Goal: Task Accomplishment & Management: Use online tool/utility

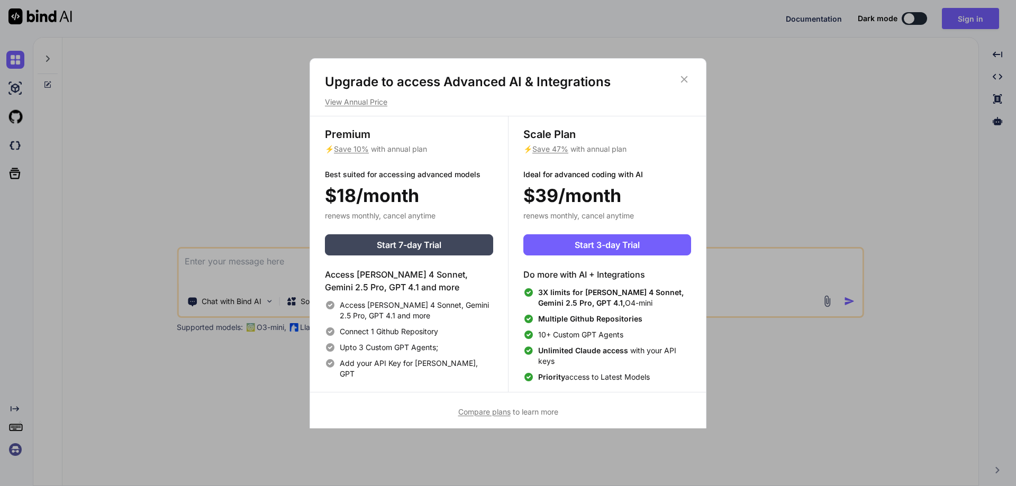
click at [681, 82] on icon at bounding box center [684, 80] width 12 height 12
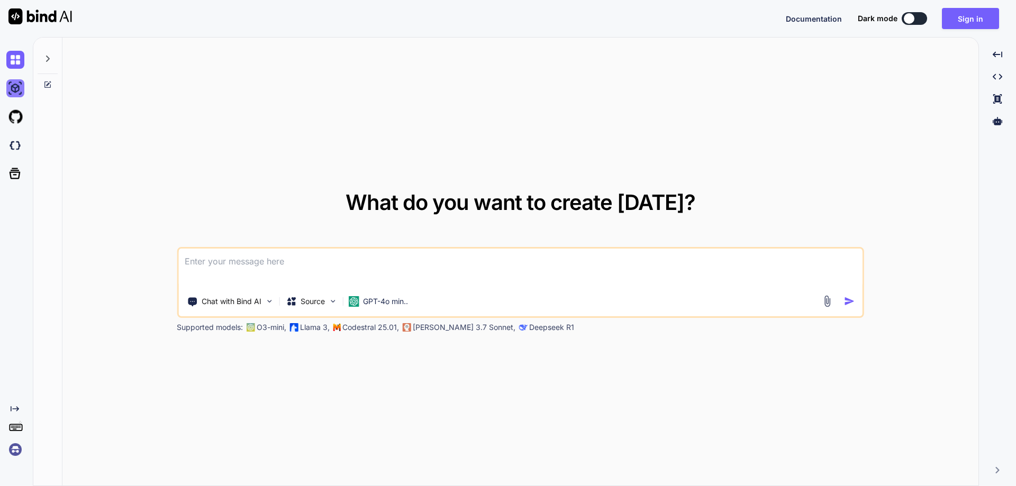
click at [16, 93] on img at bounding box center [15, 88] width 18 height 18
type textarea "x"
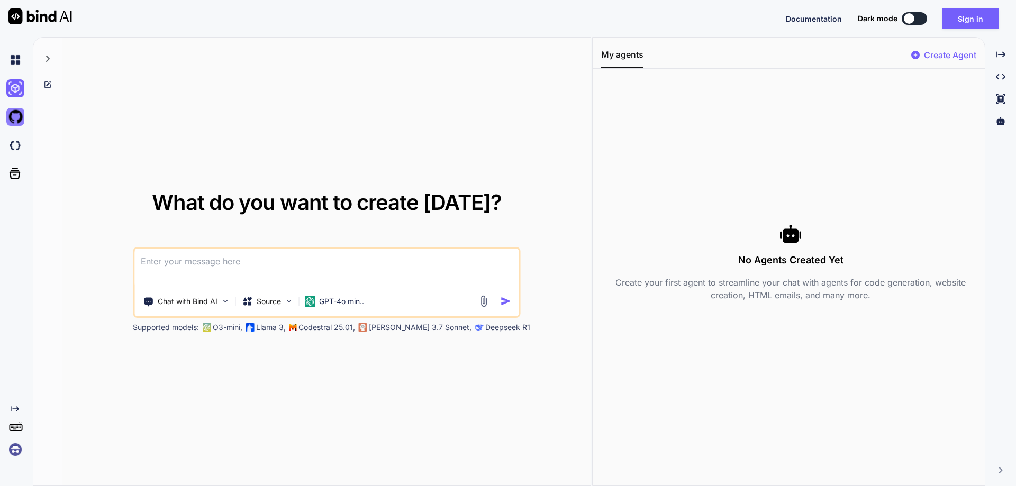
click at [15, 123] on img at bounding box center [15, 117] width 18 height 18
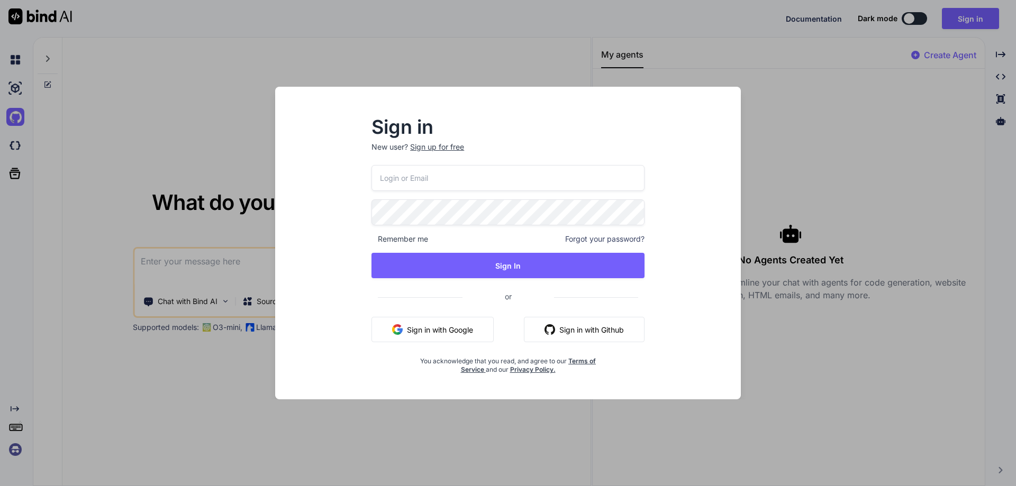
click at [429, 333] on button "Sign in with Google" at bounding box center [433, 329] width 122 height 25
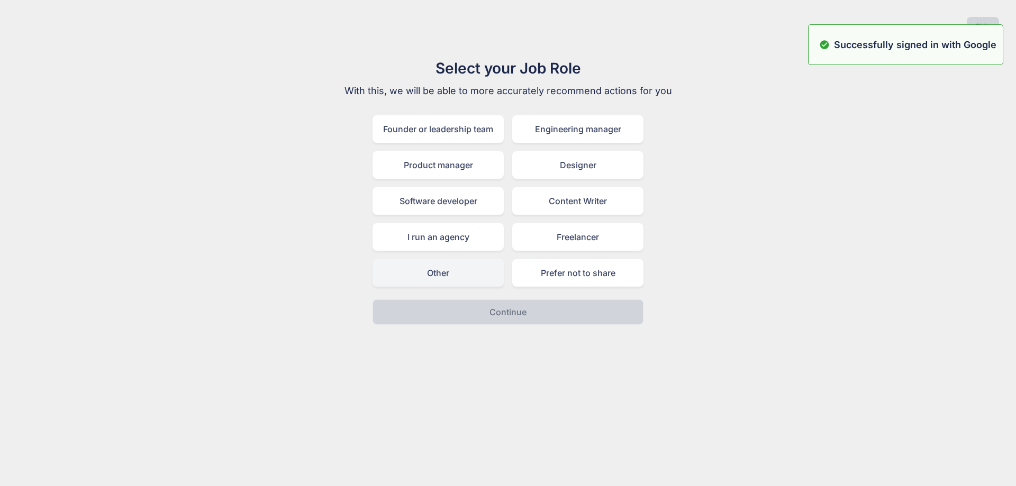
click at [450, 273] on div "Other" at bounding box center [438, 273] width 131 height 28
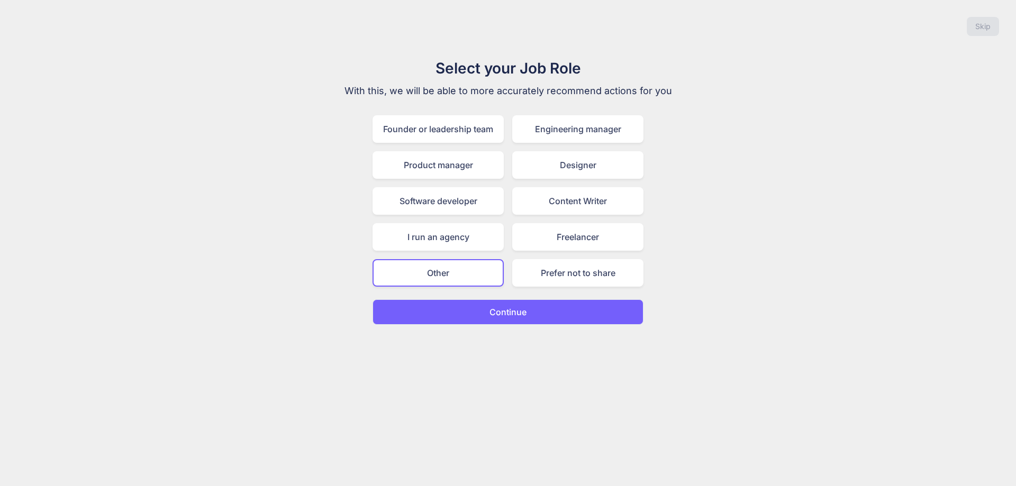
click at [509, 307] on p "Continue" at bounding box center [508, 312] width 37 height 13
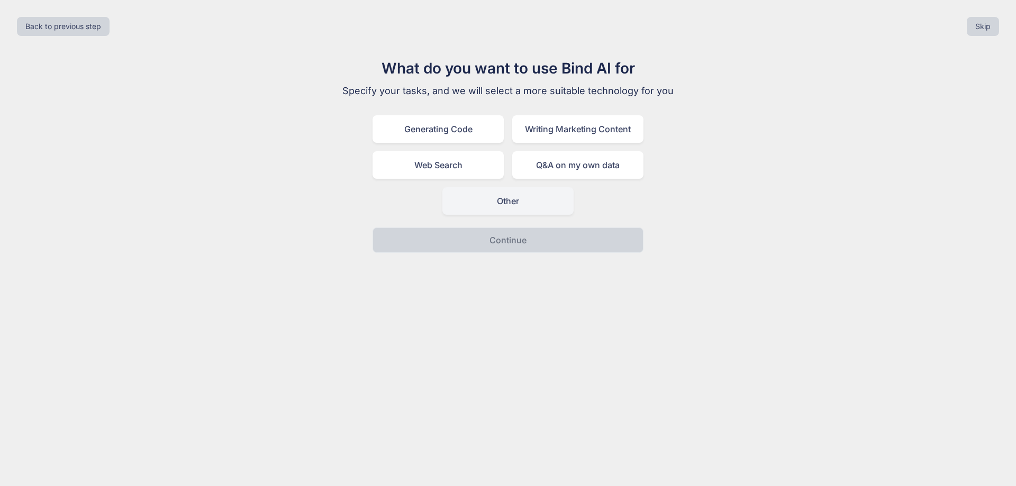
click at [488, 198] on div "Other" at bounding box center [507, 201] width 131 height 28
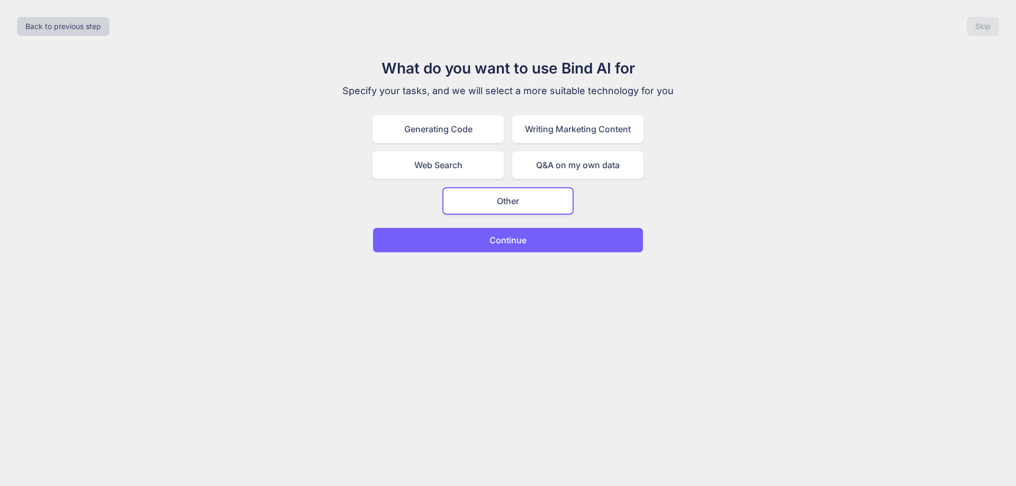
click at [483, 236] on button "Continue" at bounding box center [508, 240] width 271 height 25
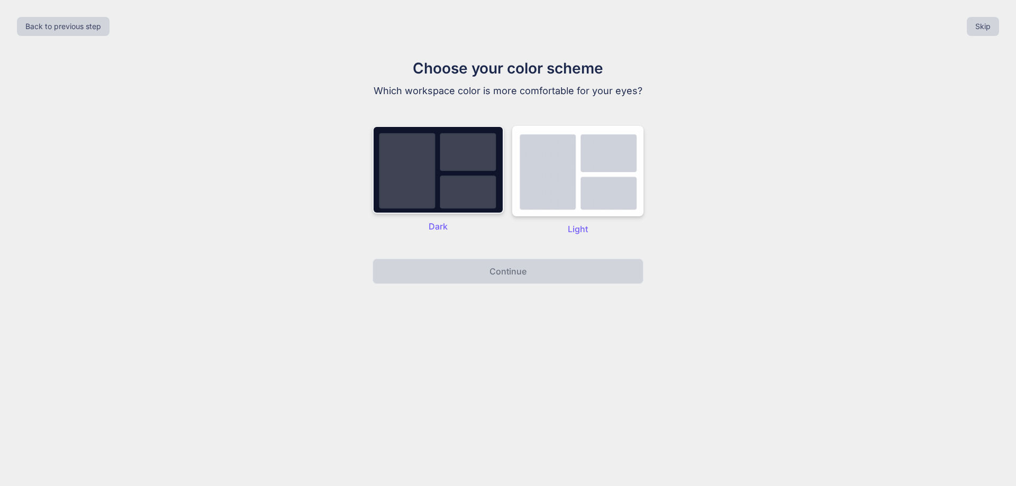
click at [438, 180] on img at bounding box center [438, 170] width 131 height 88
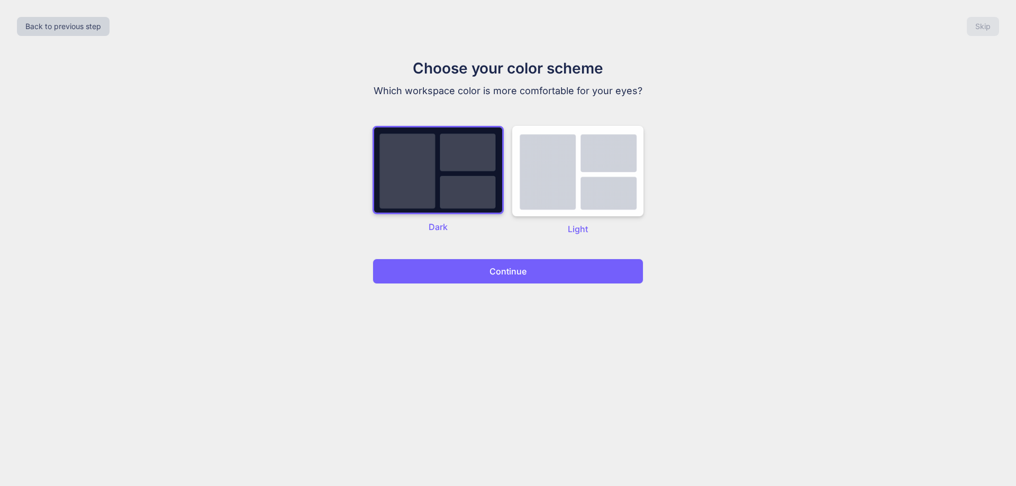
click at [495, 268] on p "Continue" at bounding box center [508, 271] width 37 height 13
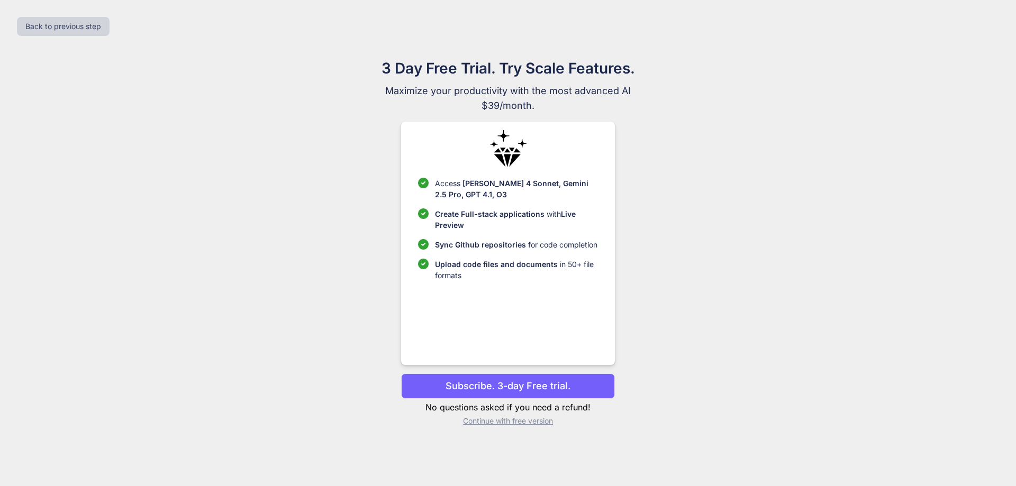
click at [509, 387] on p "Subscribe. 3-day Free trial." at bounding box center [508, 386] width 125 height 14
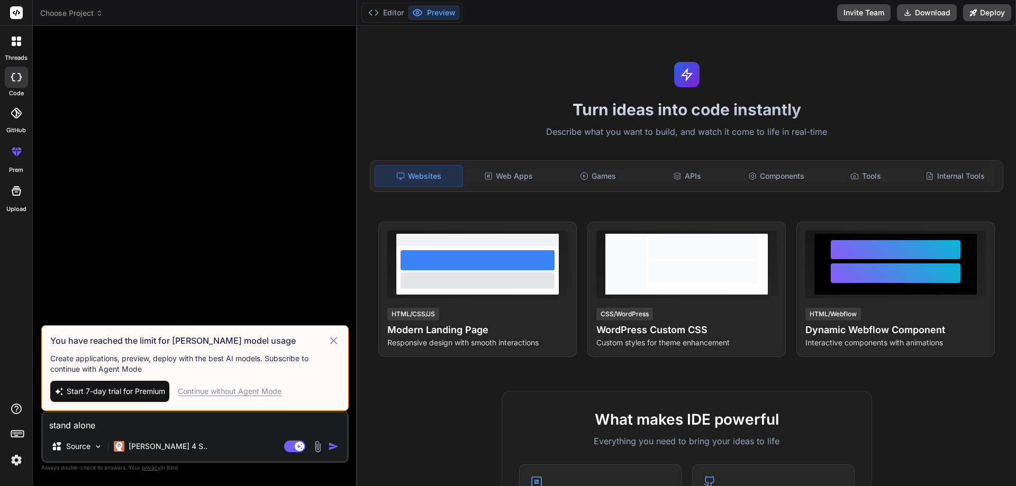
click at [331, 341] on icon at bounding box center [334, 340] width 12 height 13
type textarea "x"
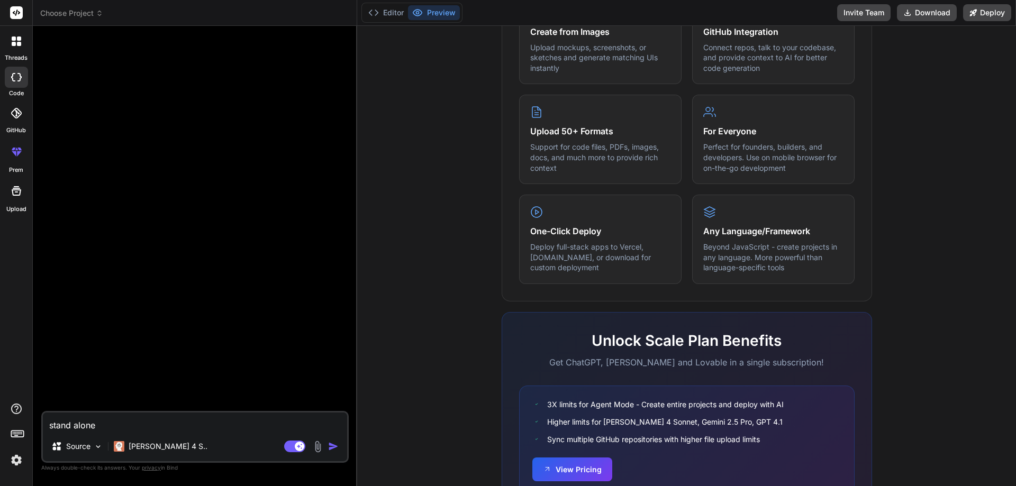
scroll to position [476, 0]
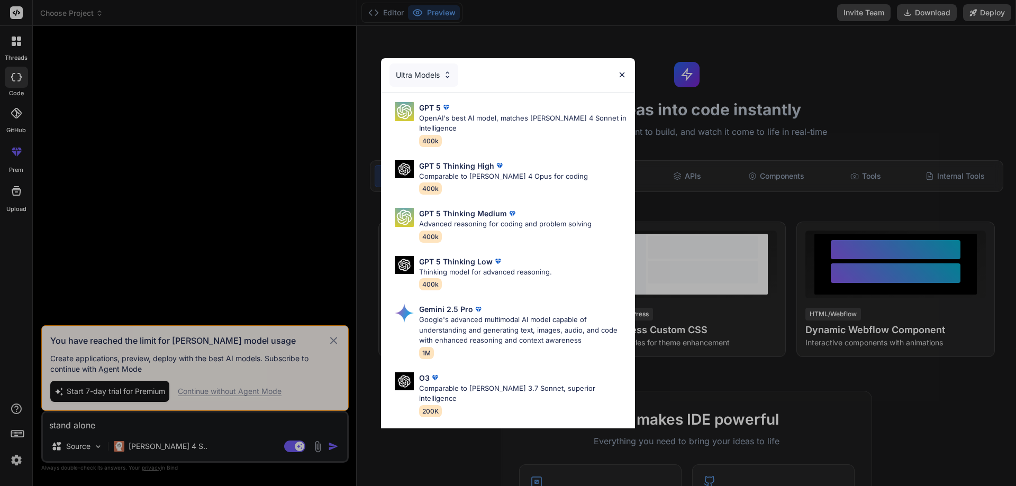
click at [622, 71] on img at bounding box center [622, 74] width 9 height 9
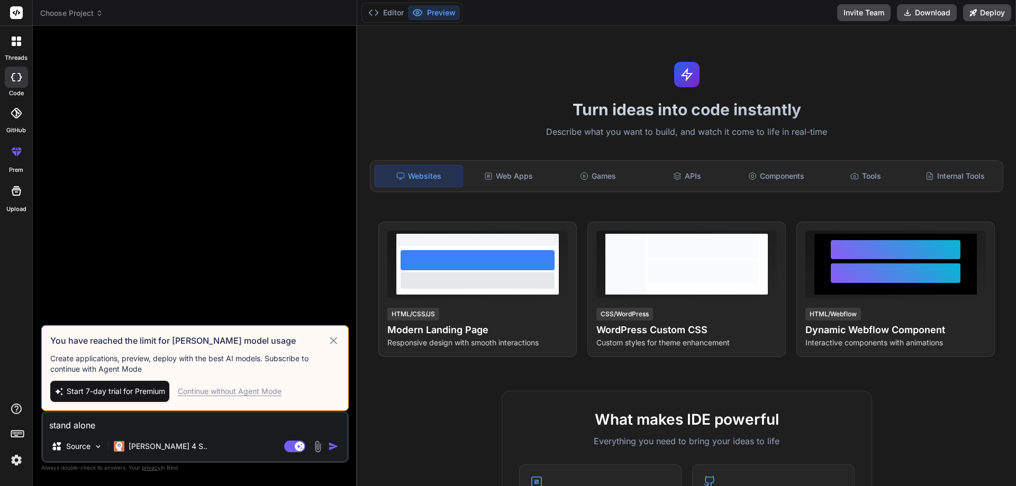
click at [19, 457] on img at bounding box center [16, 460] width 18 height 18
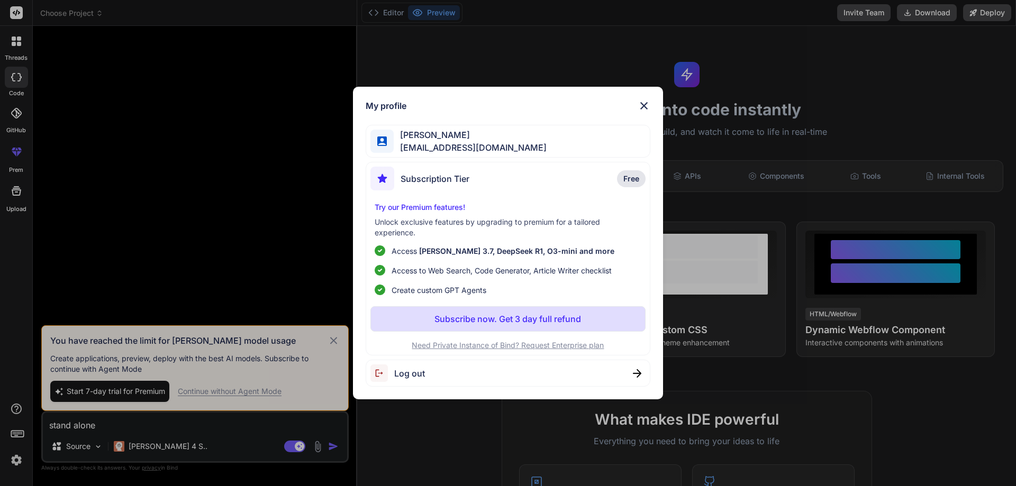
click at [404, 370] on span "Log out" at bounding box center [409, 373] width 31 height 13
type textarea "x"
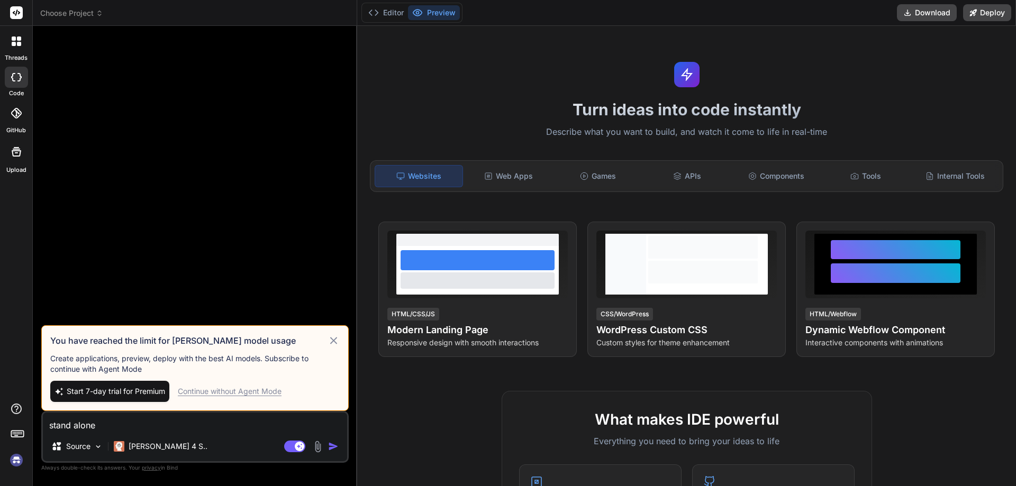
click at [15, 461] on img at bounding box center [16, 460] width 18 height 18
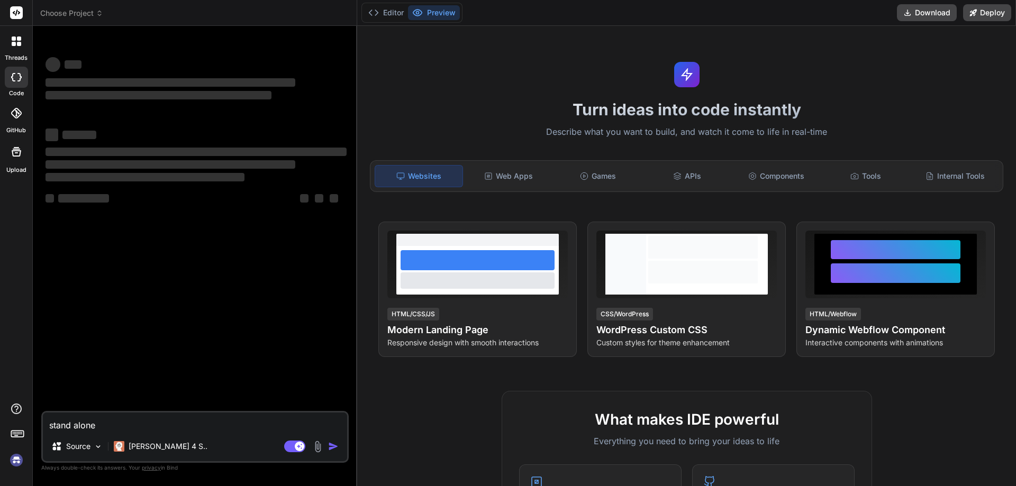
type textarea "x"
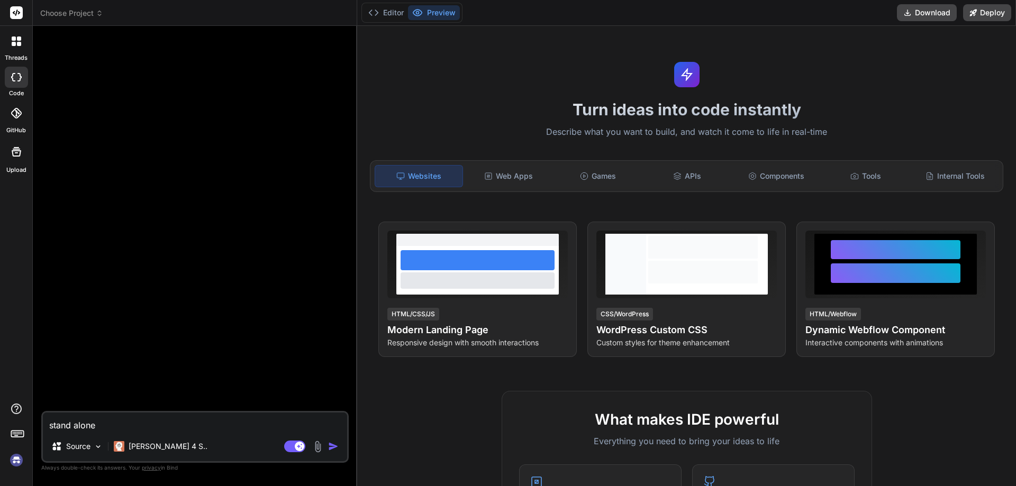
click at [14, 464] on img at bounding box center [16, 460] width 18 height 18
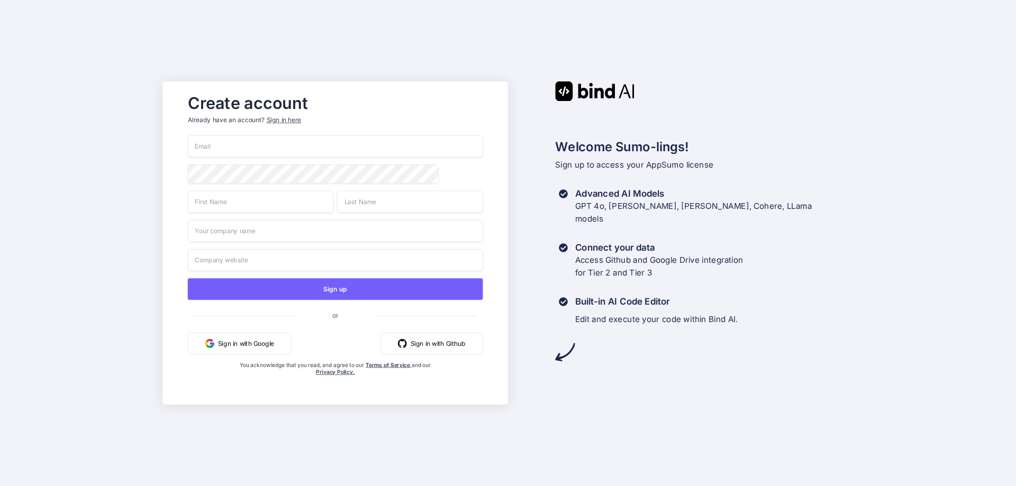
click at [232, 147] on input "email" at bounding box center [335, 146] width 295 height 22
type input "[PERSON_NAME][EMAIL_ADDRESS][DOMAIN_NAME]"
click at [231, 203] on input "text" at bounding box center [261, 202] width 146 height 22
type input "[PERSON_NAME]"
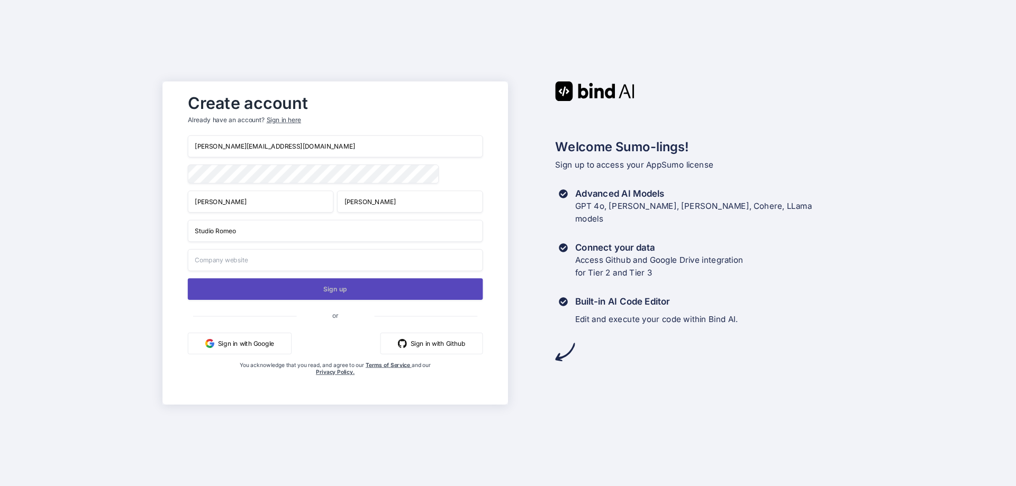
type input "Studio Romeo"
click at [315, 288] on button "Sign up" at bounding box center [335, 289] width 295 height 22
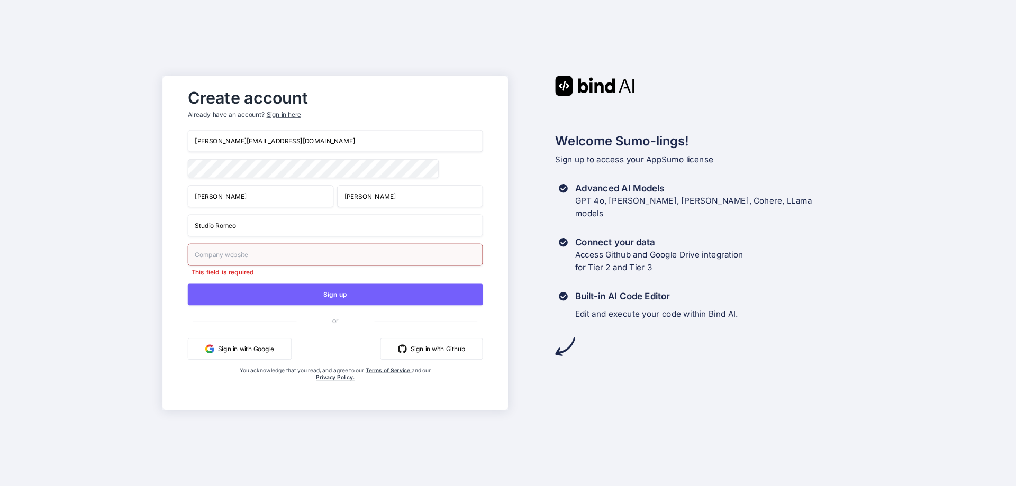
click at [270, 254] on input "text" at bounding box center [335, 255] width 295 height 22
paste input "https://consulromeo.it/"
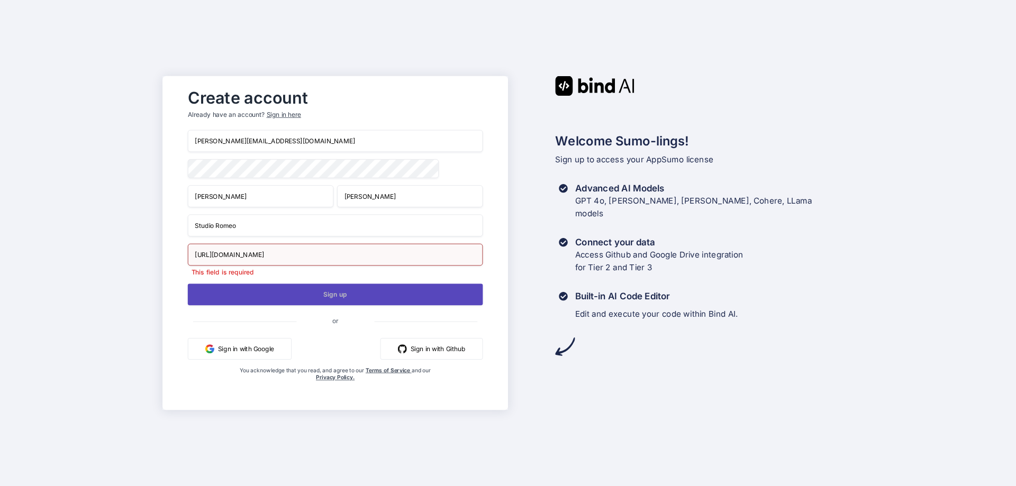
type input "https://consulromeo.it/"
click at [307, 295] on button "Sign up" at bounding box center [335, 295] width 295 height 22
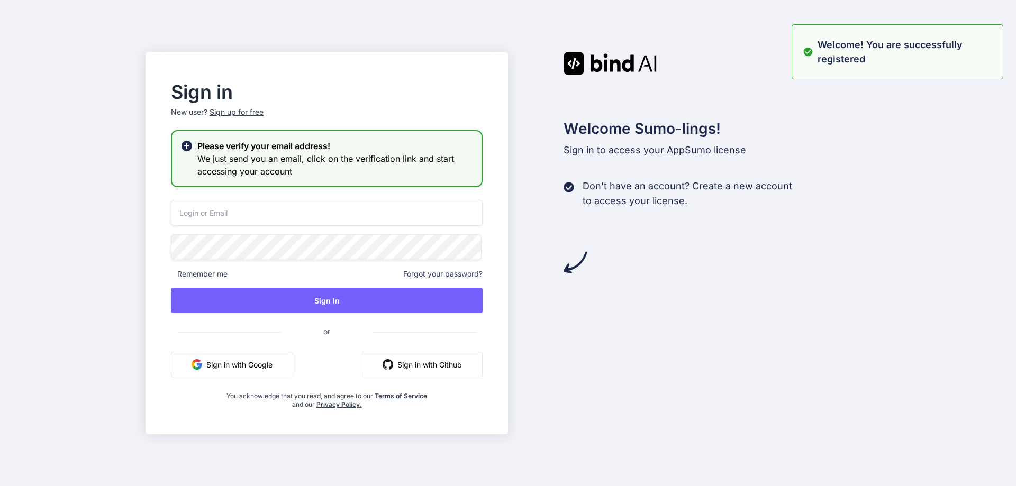
type input "alessandro.romeo@consulromeo.it"
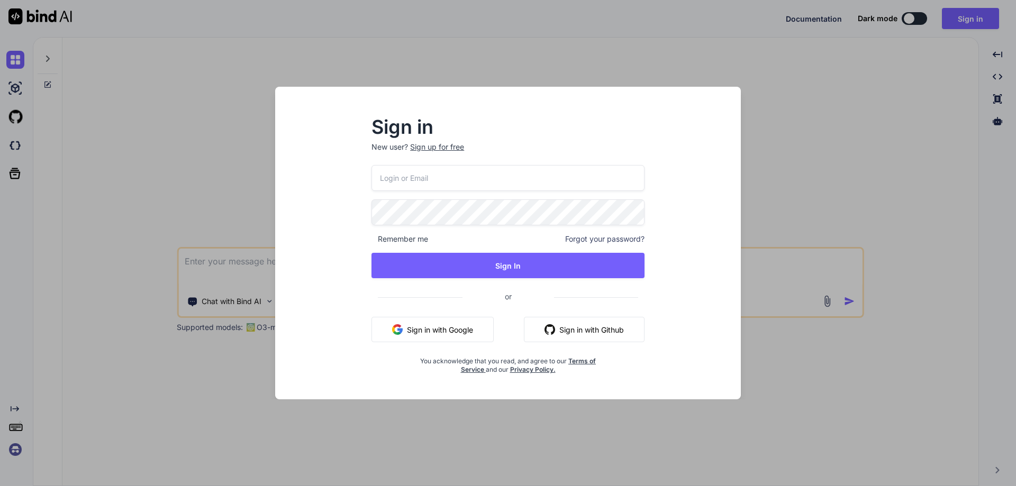
click at [438, 175] on input "email" at bounding box center [508, 178] width 273 height 26
type input "alessandro.romeo@consulromeo.it"
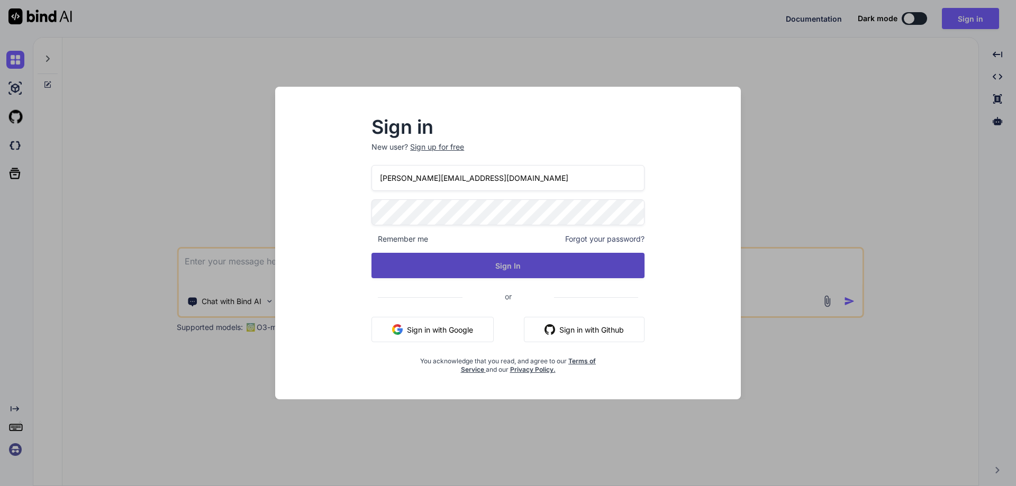
click at [506, 267] on button "Sign In" at bounding box center [508, 265] width 273 height 25
click at [450, 264] on button "Sign In" at bounding box center [508, 265] width 273 height 25
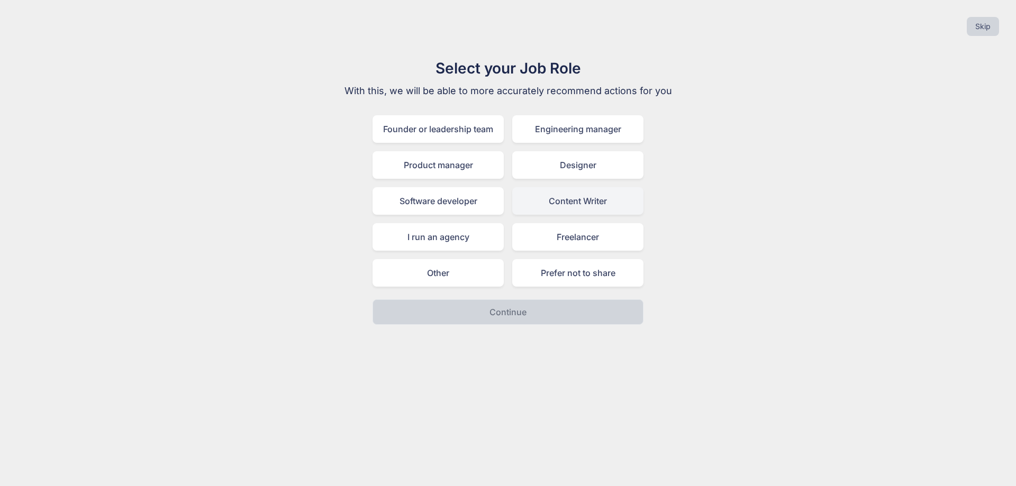
click at [575, 201] on div "Content Writer" at bounding box center [577, 201] width 131 height 28
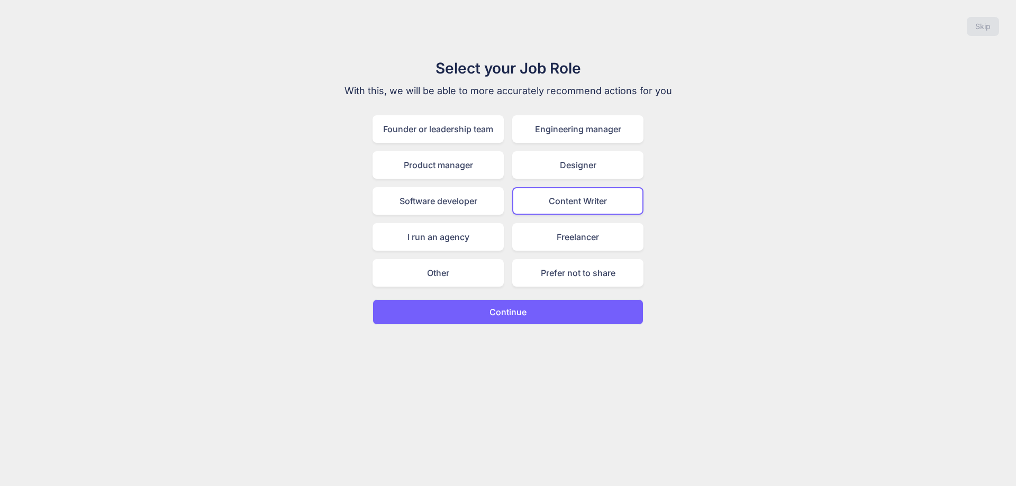
click at [509, 311] on p "Continue" at bounding box center [508, 312] width 37 height 13
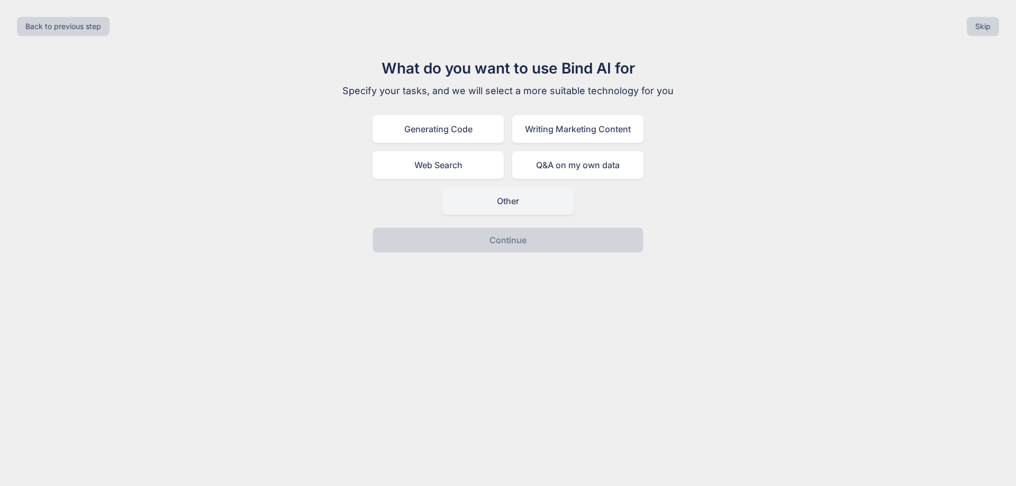
click at [502, 201] on div "Other" at bounding box center [507, 201] width 131 height 28
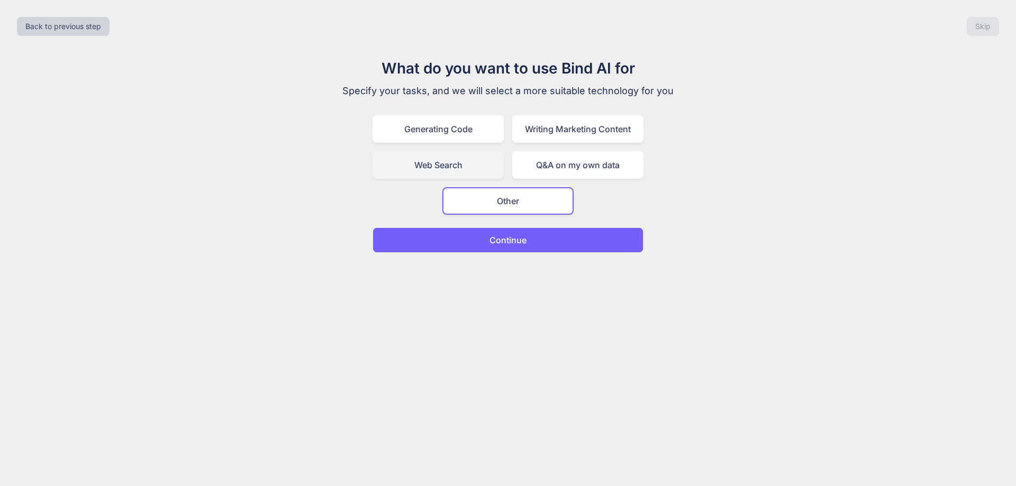
click at [421, 166] on div "Web Search" at bounding box center [438, 165] width 131 height 28
drag, startPoint x: 483, startPoint y: 200, endPoint x: 507, endPoint y: 231, distance: 39.6
click at [483, 201] on div "Other" at bounding box center [507, 201] width 131 height 28
drag, startPoint x: 506, startPoint y: 240, endPoint x: 475, endPoint y: 300, distance: 67.7
click at [506, 240] on p "Continue" at bounding box center [508, 240] width 37 height 13
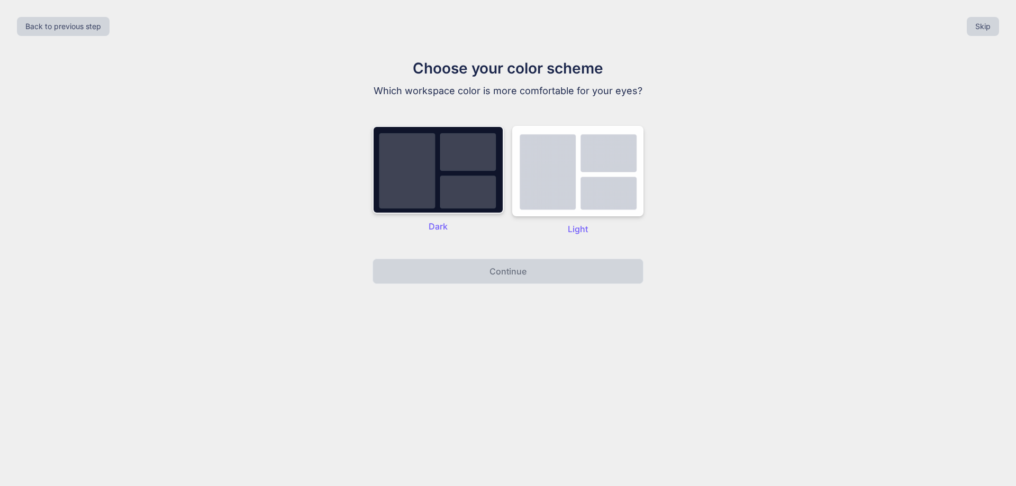
click at [433, 188] on img at bounding box center [438, 170] width 131 height 88
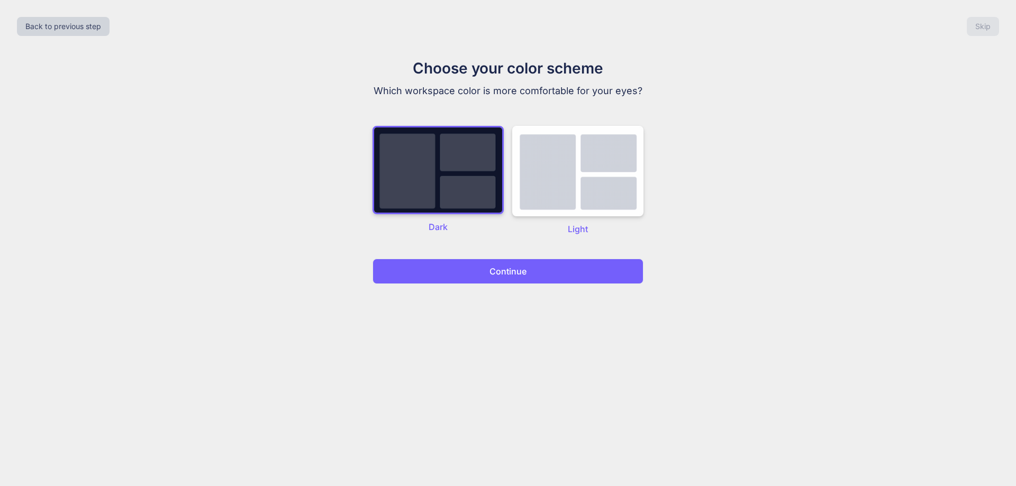
click at [508, 270] on p "Continue" at bounding box center [508, 271] width 37 height 13
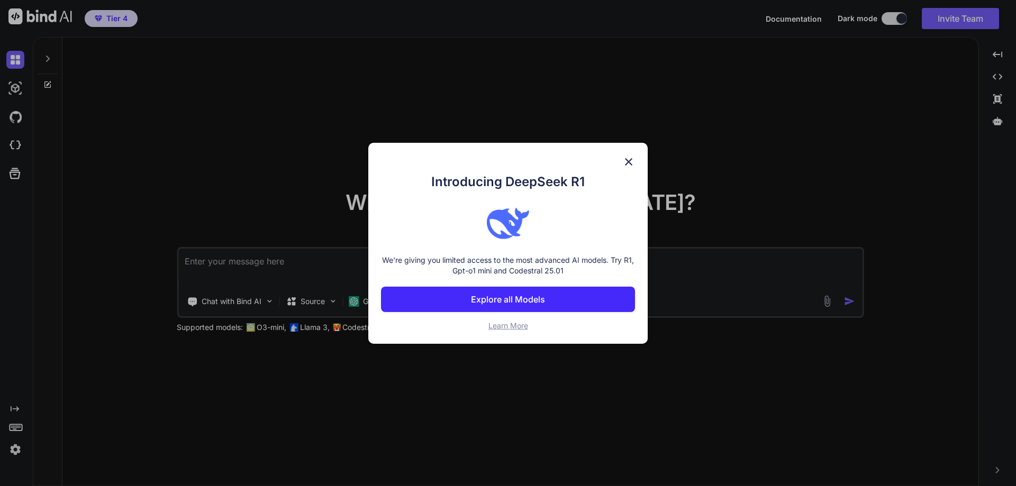
click at [627, 162] on img at bounding box center [628, 162] width 13 height 13
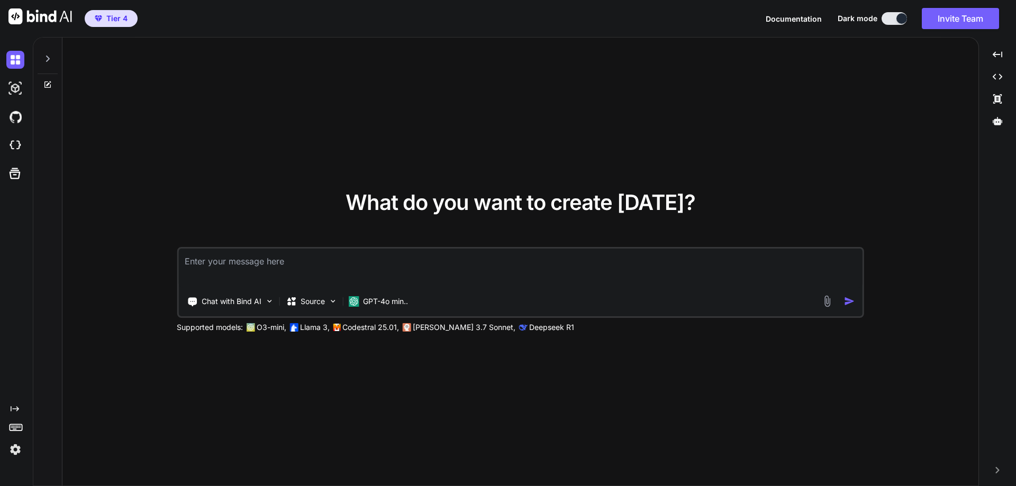
click at [112, 20] on span "Tier 4" at bounding box center [116, 18] width 21 height 11
click at [12, 88] on img at bounding box center [15, 88] width 18 height 18
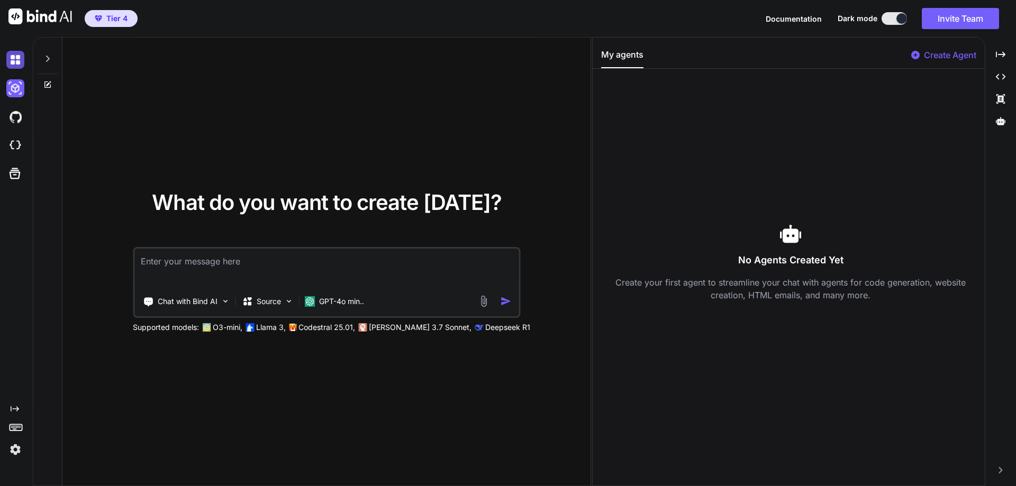
click at [15, 67] on img at bounding box center [15, 60] width 18 height 18
click at [15, 57] on img at bounding box center [15, 60] width 18 height 18
click at [16, 86] on img at bounding box center [15, 88] width 18 height 18
click at [15, 121] on img at bounding box center [15, 117] width 18 height 18
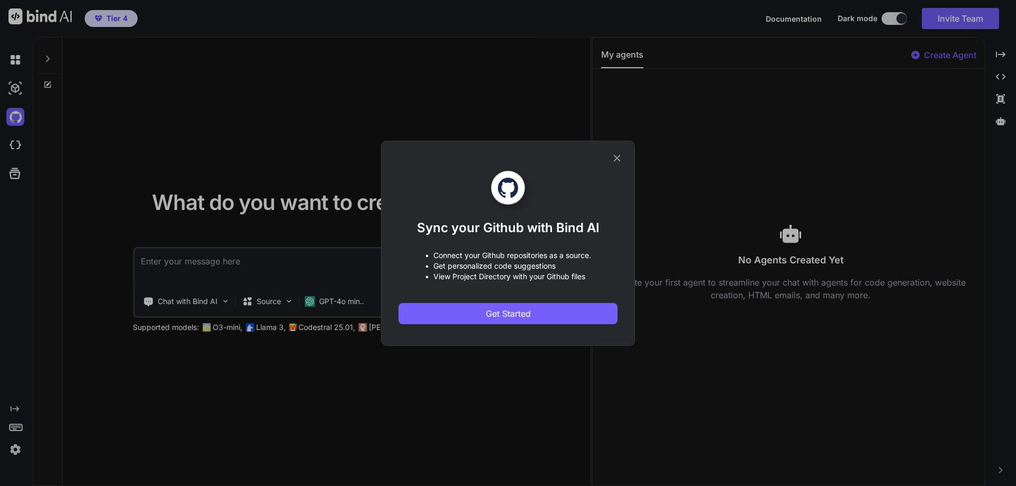
click at [613, 157] on icon at bounding box center [617, 158] width 12 height 12
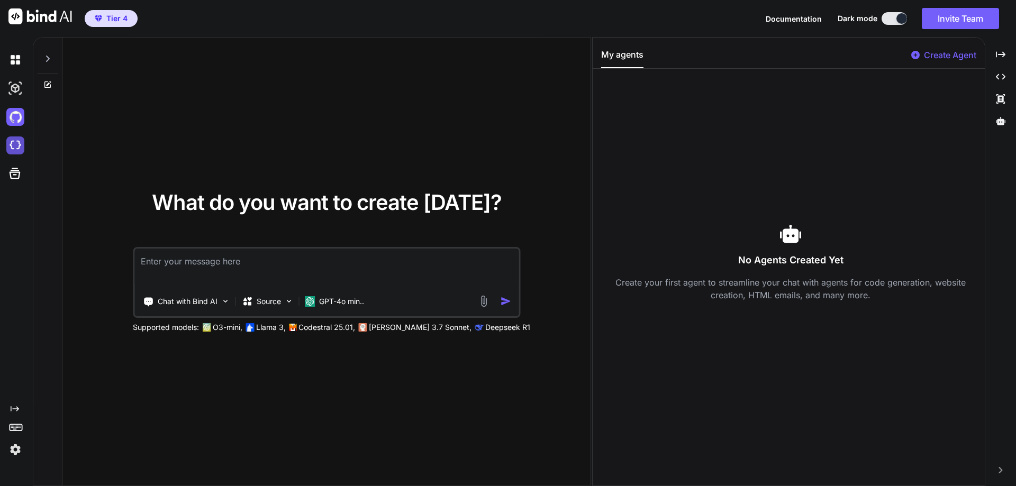
click at [17, 142] on img at bounding box center [15, 146] width 18 height 18
click at [14, 175] on icon at bounding box center [15, 173] width 11 height 11
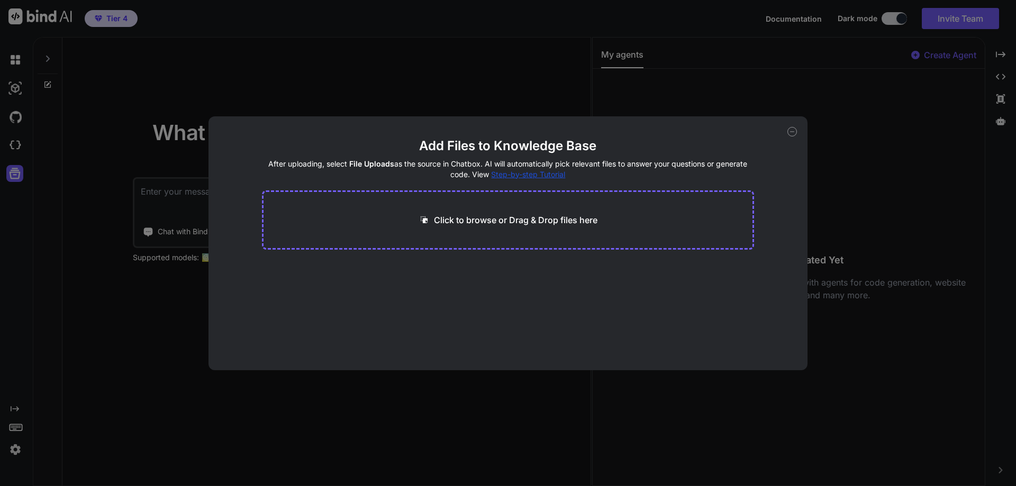
click at [792, 133] on icon at bounding box center [792, 132] width 10 height 10
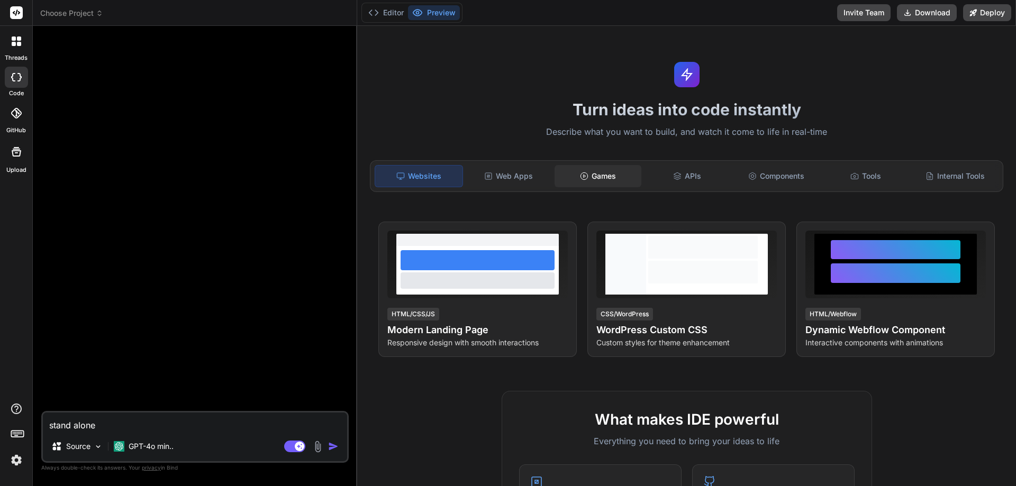
drag, startPoint x: 603, startPoint y: 175, endPoint x: 594, endPoint y: 185, distance: 13.9
click at [603, 174] on div "Games" at bounding box center [598, 176] width 87 height 22
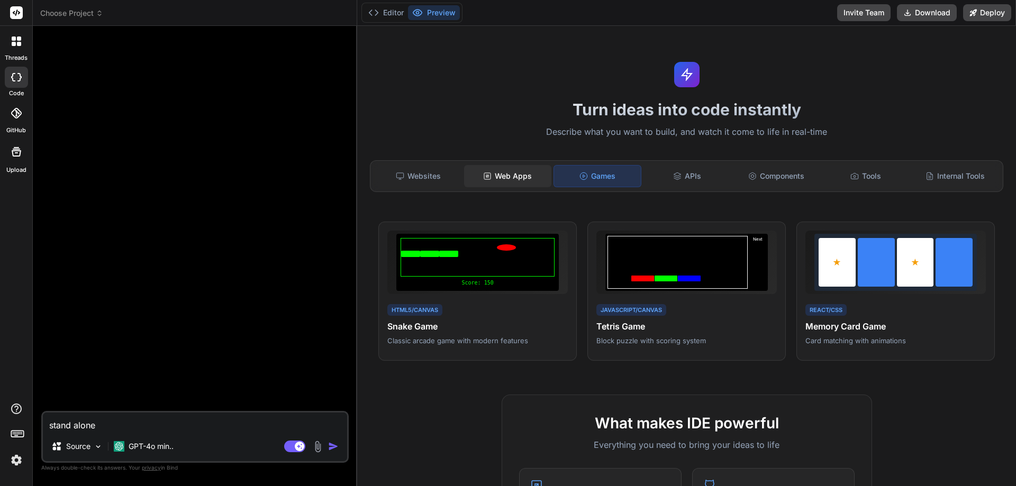
click at [507, 171] on div "Web Apps" at bounding box center [507, 176] width 87 height 22
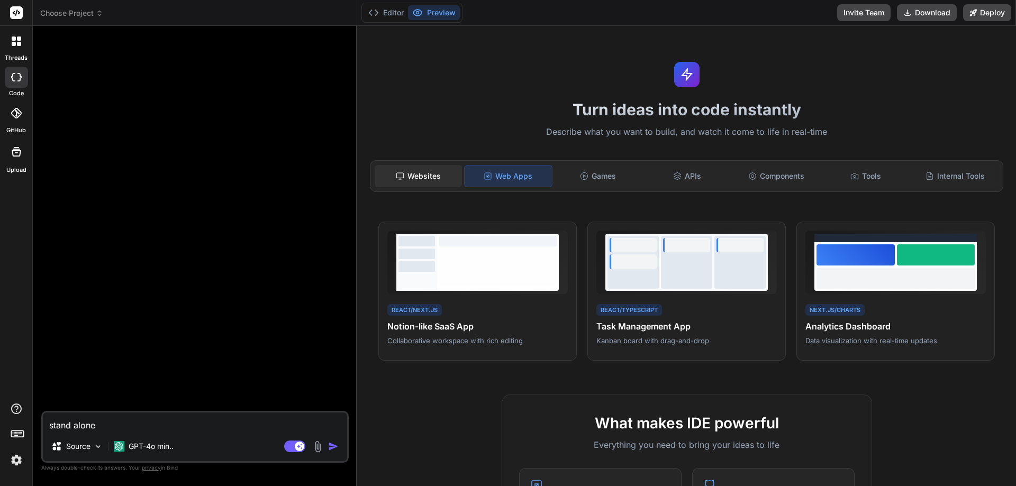
click at [432, 178] on div "Websites" at bounding box center [418, 176] width 87 height 22
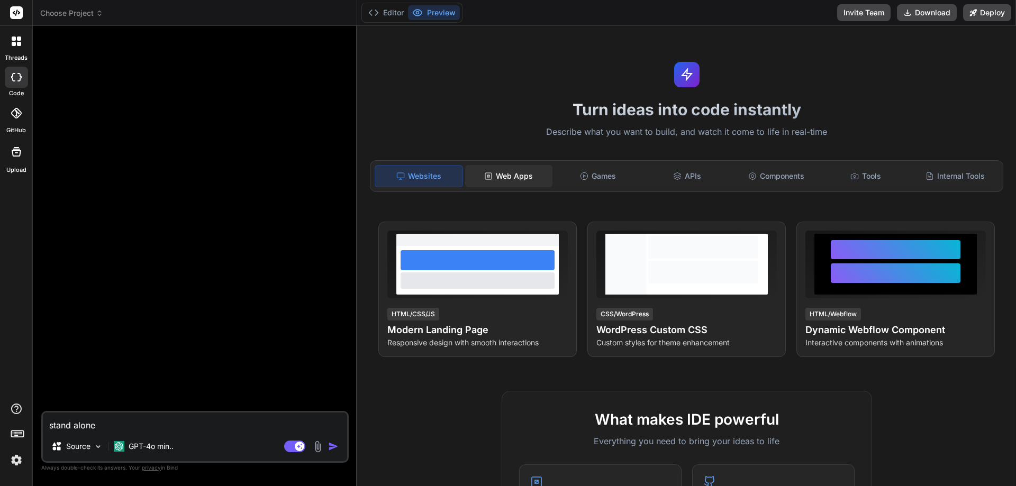
click at [531, 183] on div "Web Apps" at bounding box center [508, 176] width 87 height 22
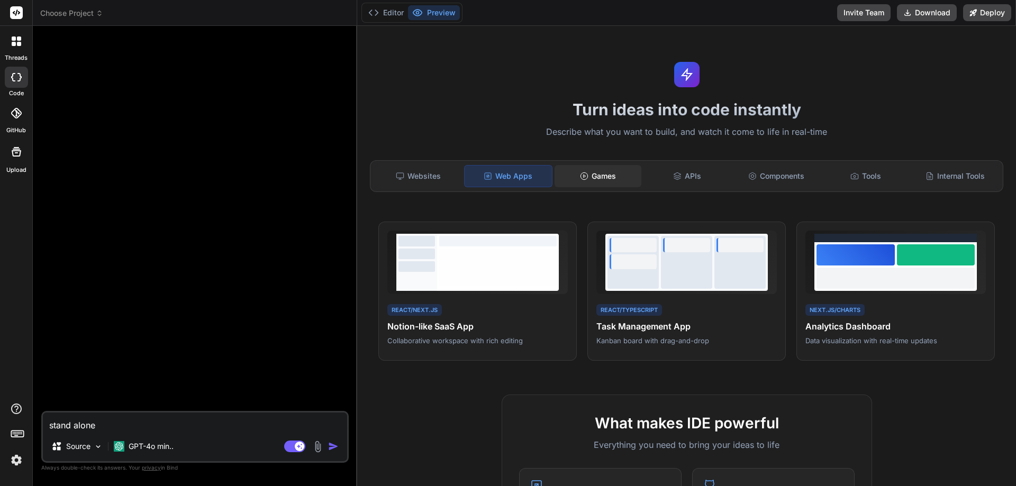
click at [602, 182] on div "Games" at bounding box center [598, 176] width 87 height 22
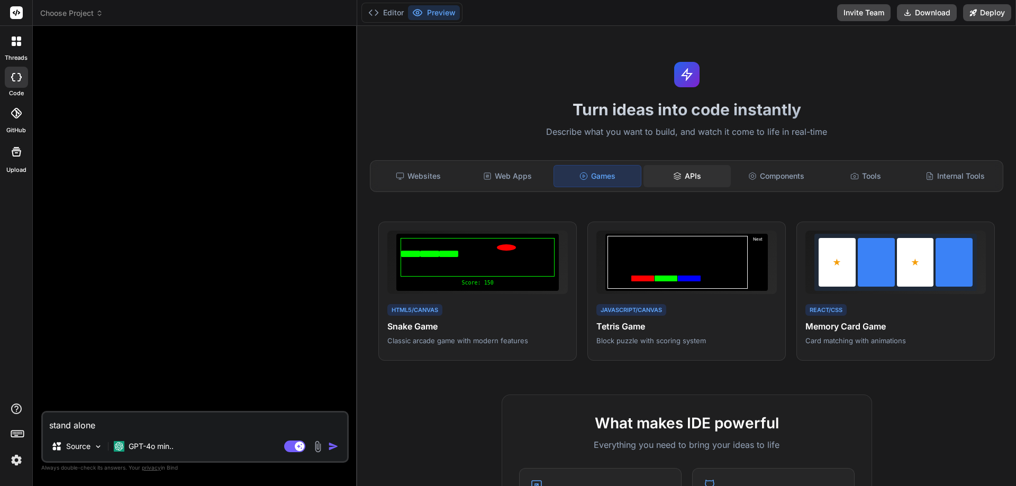
click at [694, 183] on div "APIs" at bounding box center [687, 176] width 87 height 22
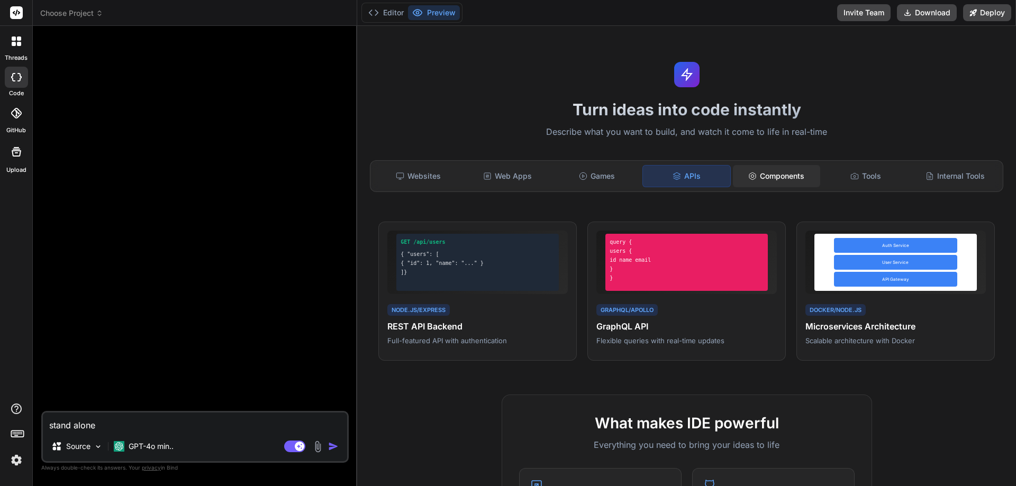
click at [767, 179] on div "Components" at bounding box center [776, 176] width 87 height 22
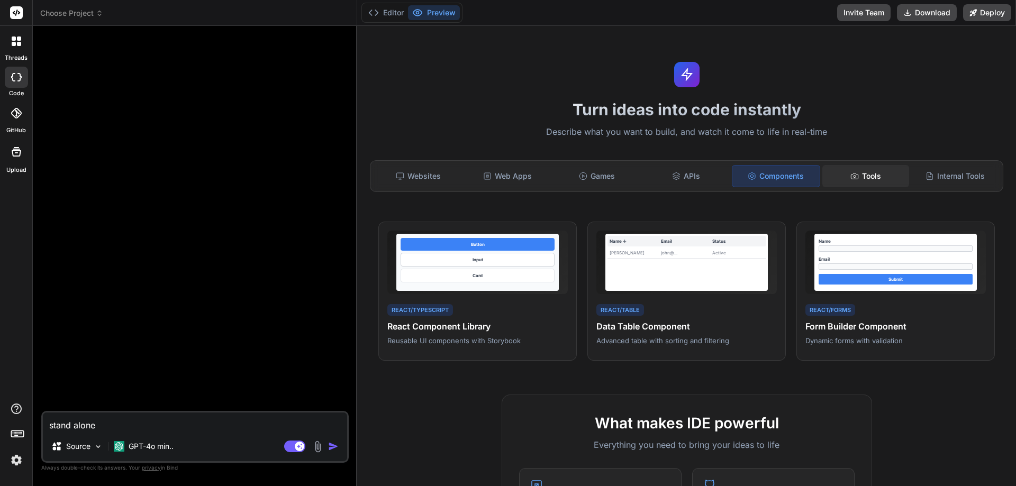
click at [860, 180] on div "Tools" at bounding box center [865, 176] width 87 height 22
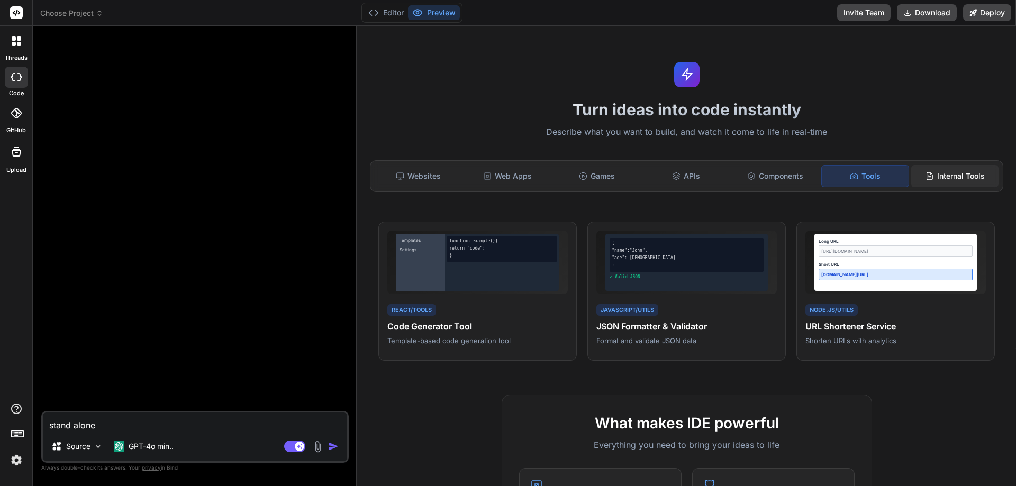
click at [933, 177] on div "Internal Tools" at bounding box center [954, 176] width 87 height 22
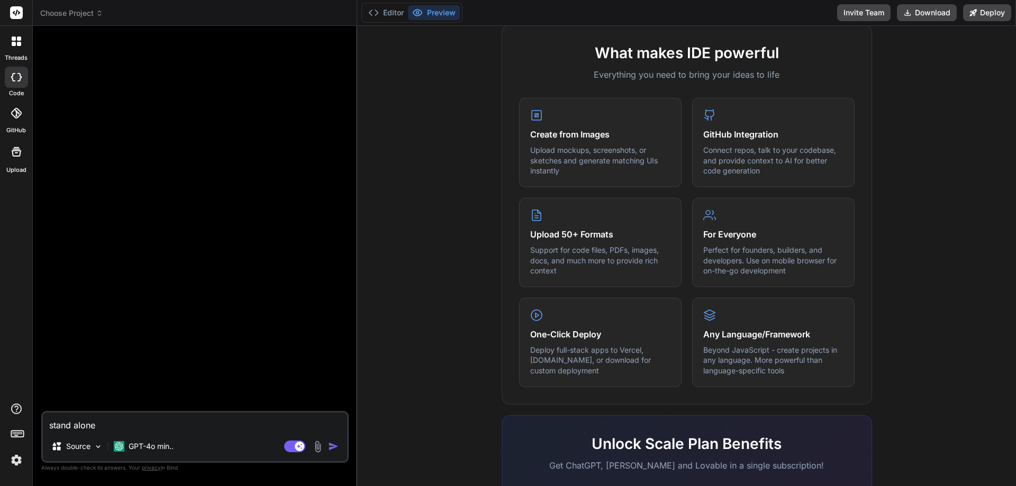
scroll to position [527, 0]
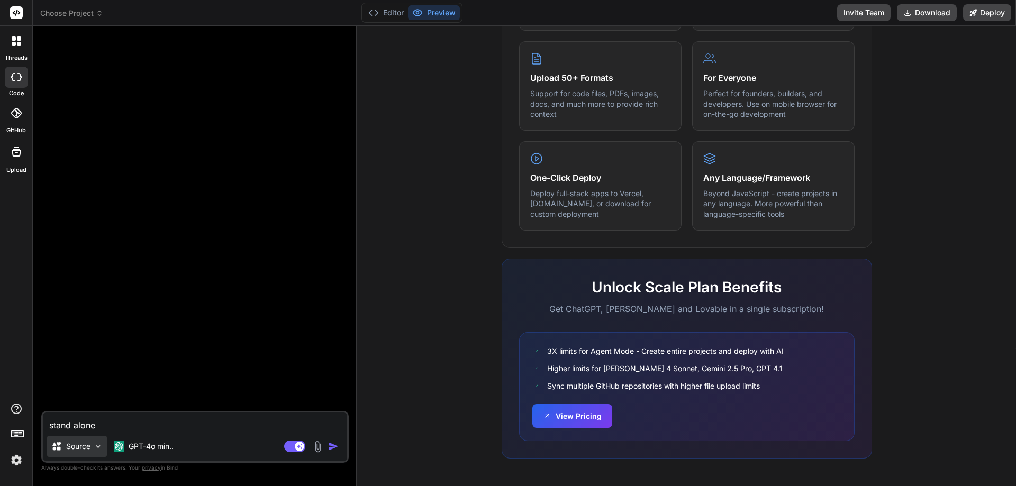
click at [97, 448] on img at bounding box center [98, 446] width 9 height 9
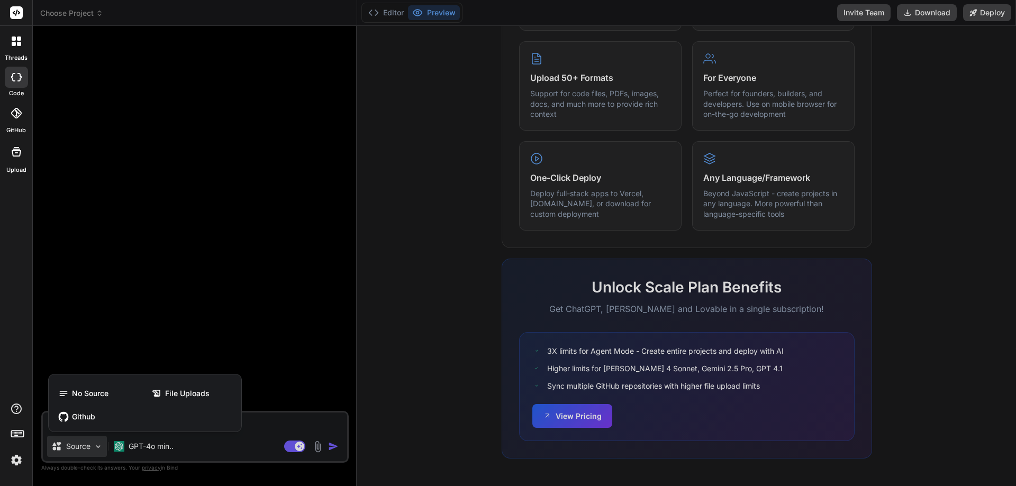
click at [97, 448] on div at bounding box center [508, 243] width 1016 height 486
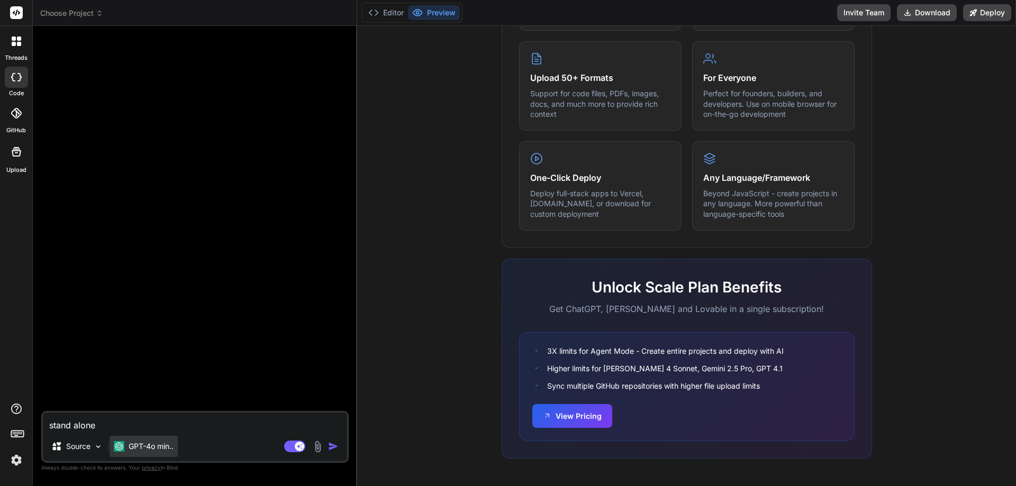
click at [174, 449] on p "GPT-4o min.." at bounding box center [151, 446] width 45 height 11
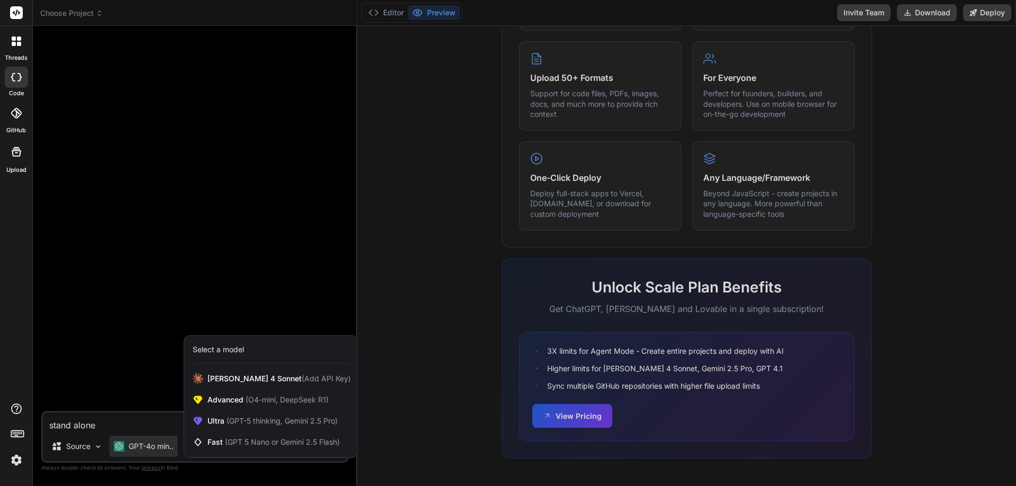
click at [238, 347] on div "Select a model" at bounding box center [218, 350] width 51 height 11
click at [110, 311] on div at bounding box center [508, 243] width 1016 height 486
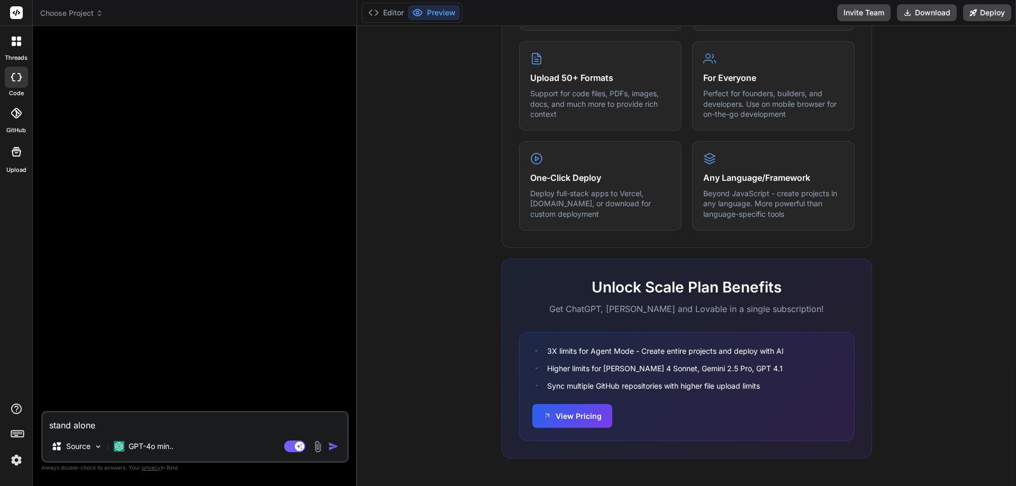
click at [318, 446] on img at bounding box center [318, 447] width 12 height 12
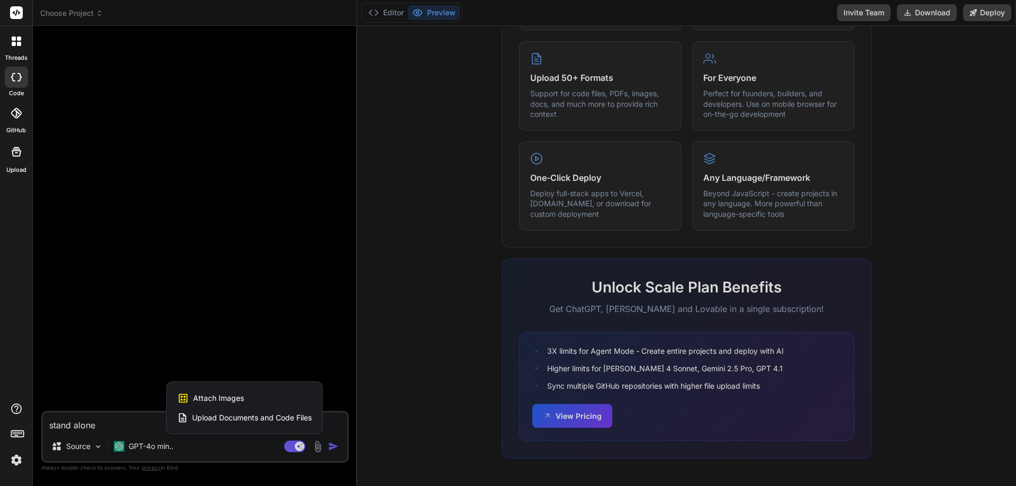
click at [286, 420] on span "Upload Documents and Code Files" at bounding box center [252, 418] width 120 height 11
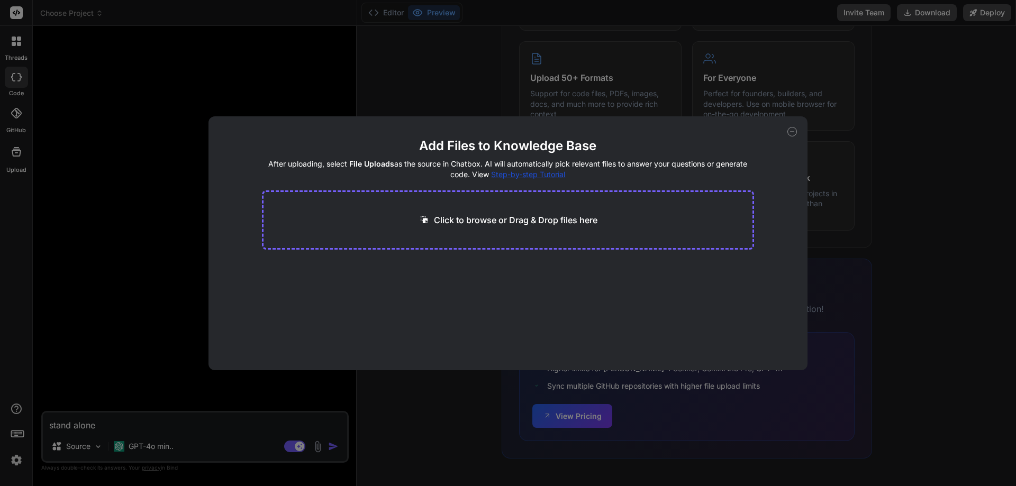
click at [792, 132] on icon at bounding box center [793, 132] width 4 height 0
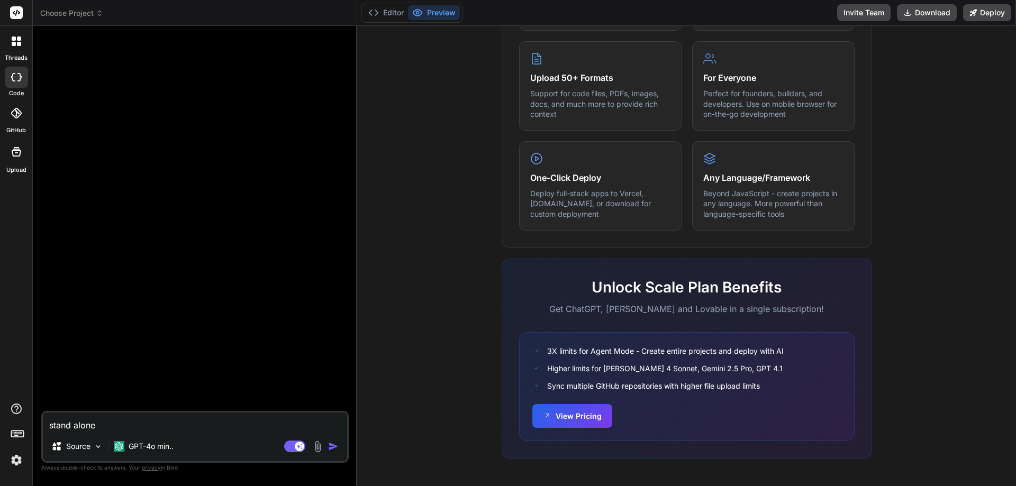
click at [86, 180] on div at bounding box center [195, 222] width 305 height 377
click at [15, 434] on rect at bounding box center [15, 434] width 1 height 1
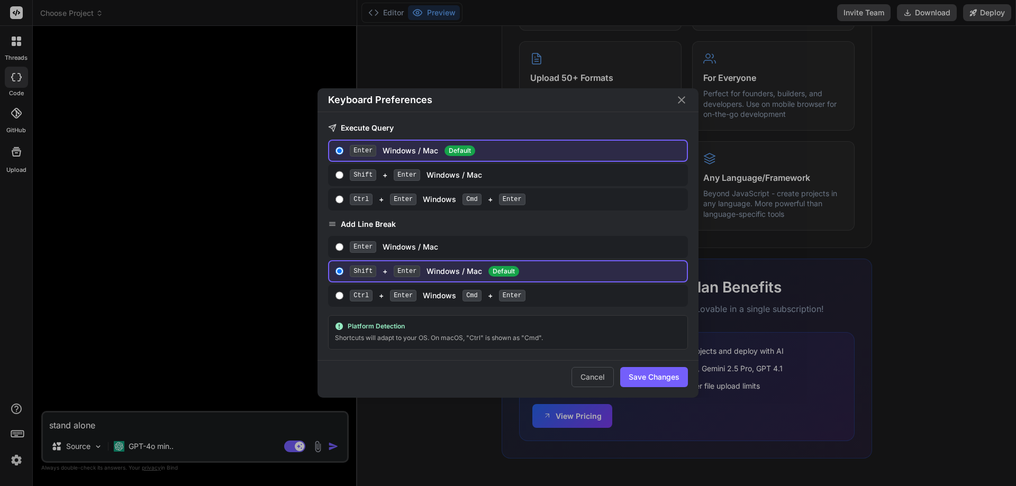
click at [205, 260] on div "Keyboard Preferences Execute Query Enter Windows / Mac Default Shift + Enter Wi…" at bounding box center [508, 243] width 1016 height 486
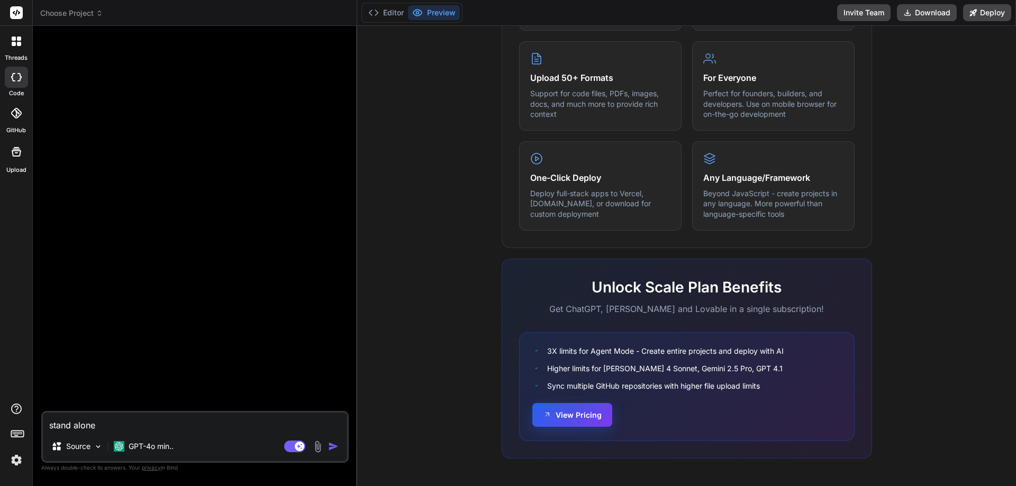
click at [588, 424] on button "View Pricing" at bounding box center [572, 415] width 80 height 24
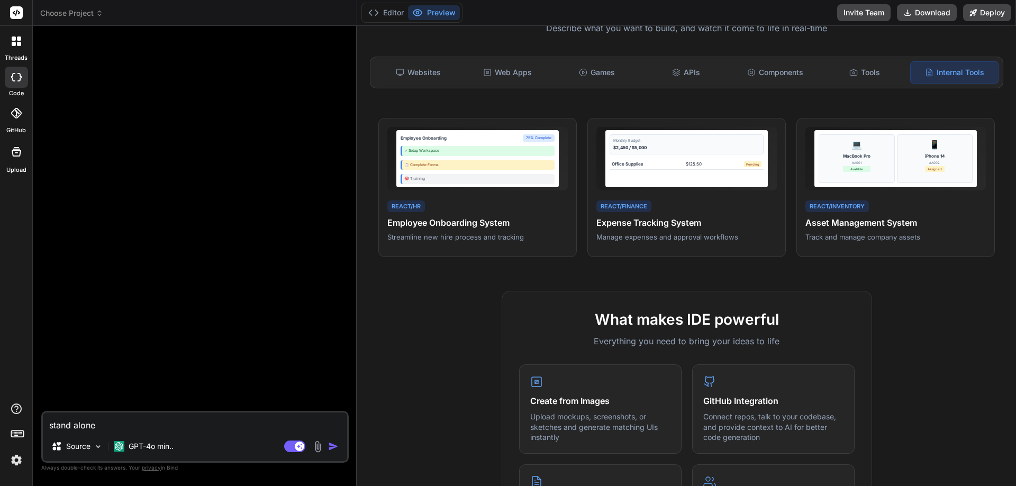
scroll to position [0, 0]
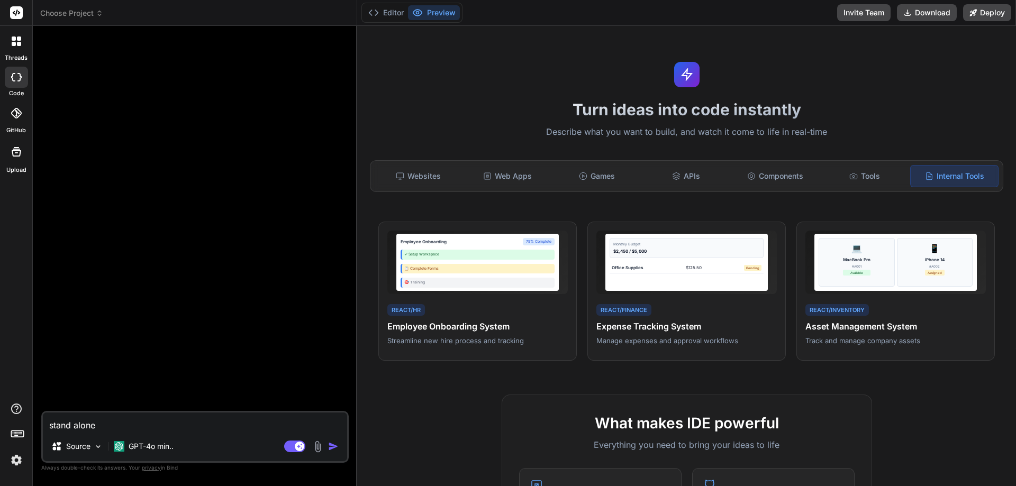
click at [11, 37] on div at bounding box center [16, 41] width 22 height 22
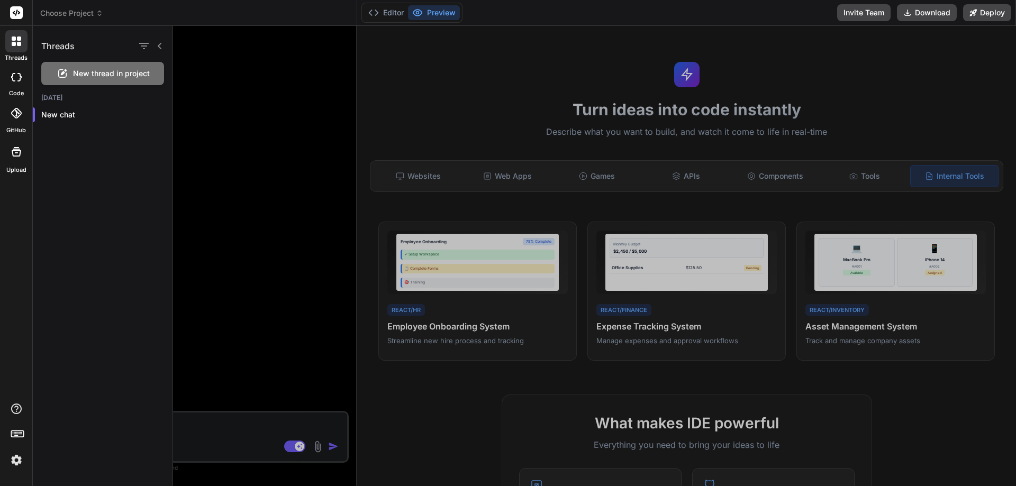
click at [14, 43] on icon at bounding box center [14, 44] width 4 height 4
click at [15, 77] on icon at bounding box center [16, 77] width 11 height 8
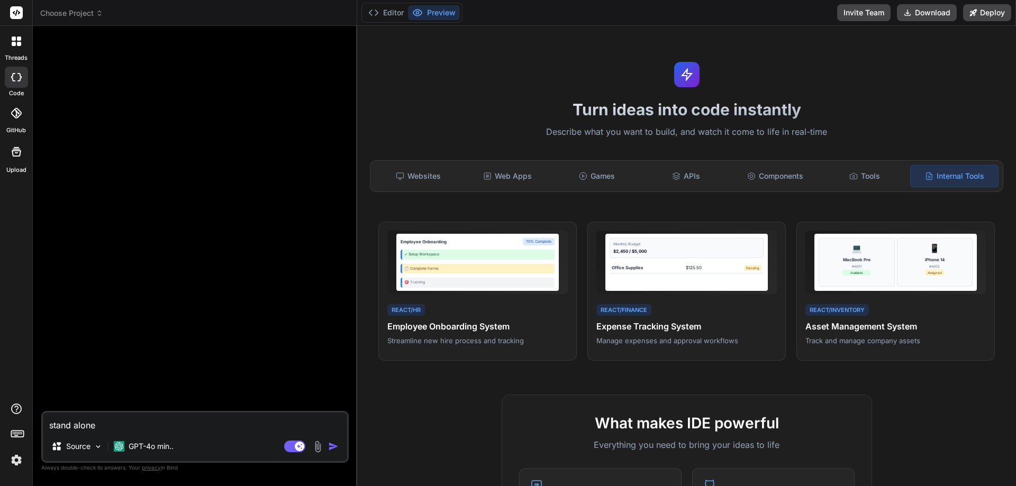
click at [13, 115] on icon at bounding box center [16, 113] width 11 height 11
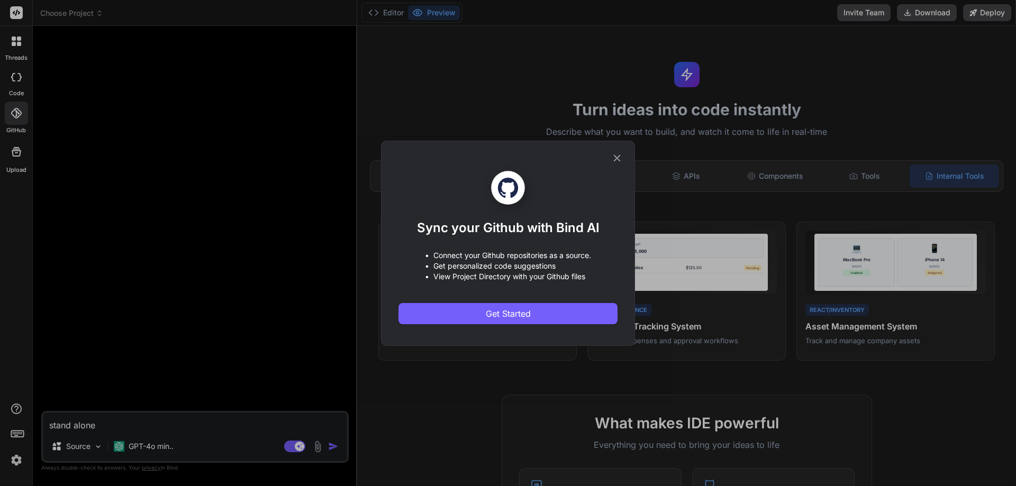
click at [616, 158] on icon at bounding box center [617, 158] width 12 height 12
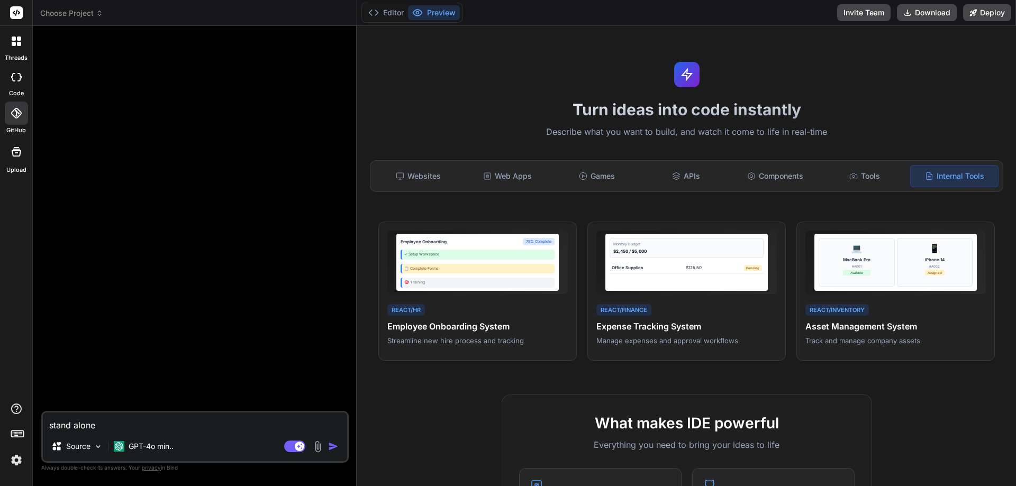
click at [14, 160] on div at bounding box center [16, 151] width 25 height 25
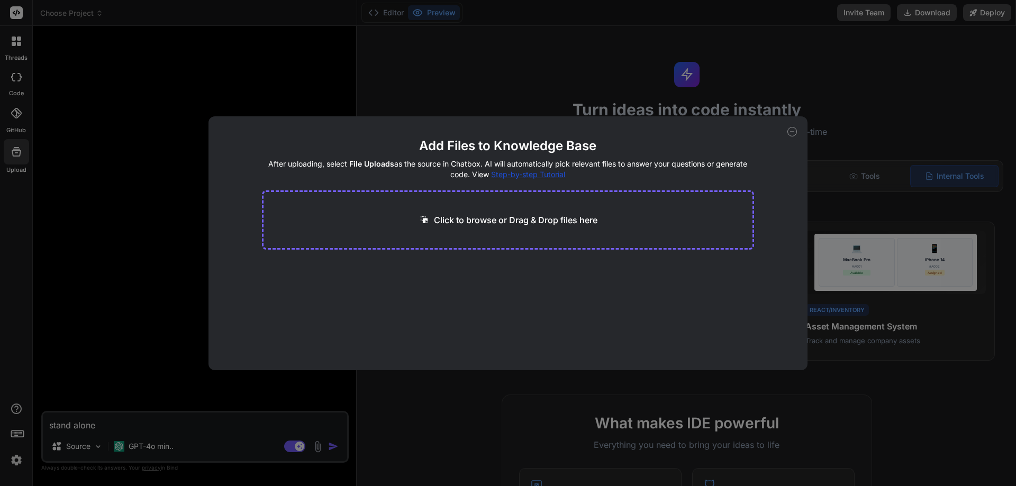
click at [789, 129] on icon at bounding box center [792, 132] width 10 height 10
type textarea "x"
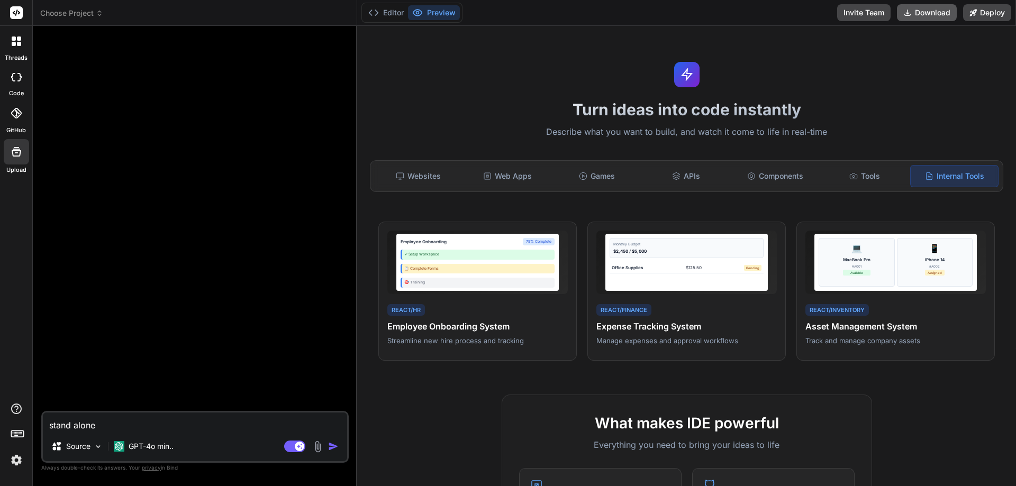
click at [922, 15] on button "Download" at bounding box center [927, 12] width 60 height 17
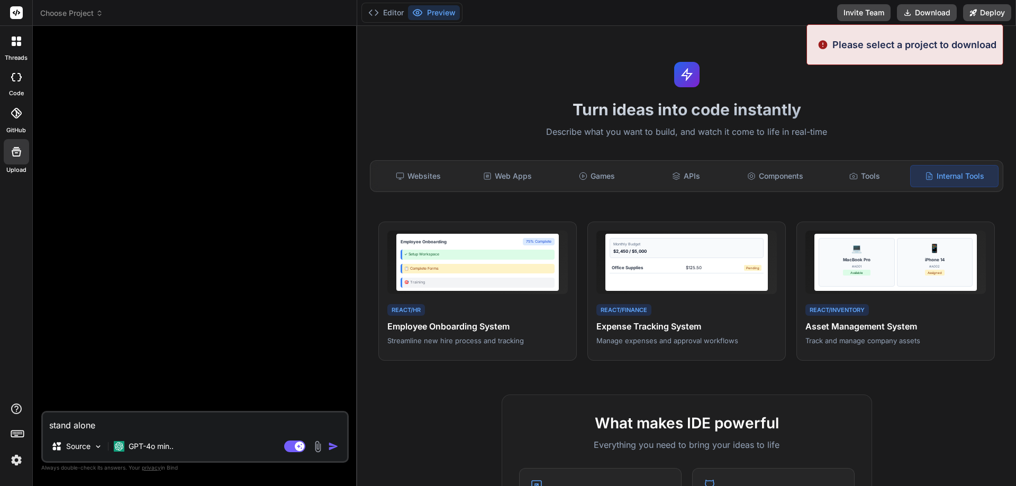
click at [803, 89] on div "Turn ideas into code instantly Describe what you want to build, and watch it co…" at bounding box center [686, 256] width 659 height 460
click at [549, 125] on p "Describe what you want to build, and watch it come to life in real-time" at bounding box center [687, 132] width 646 height 14
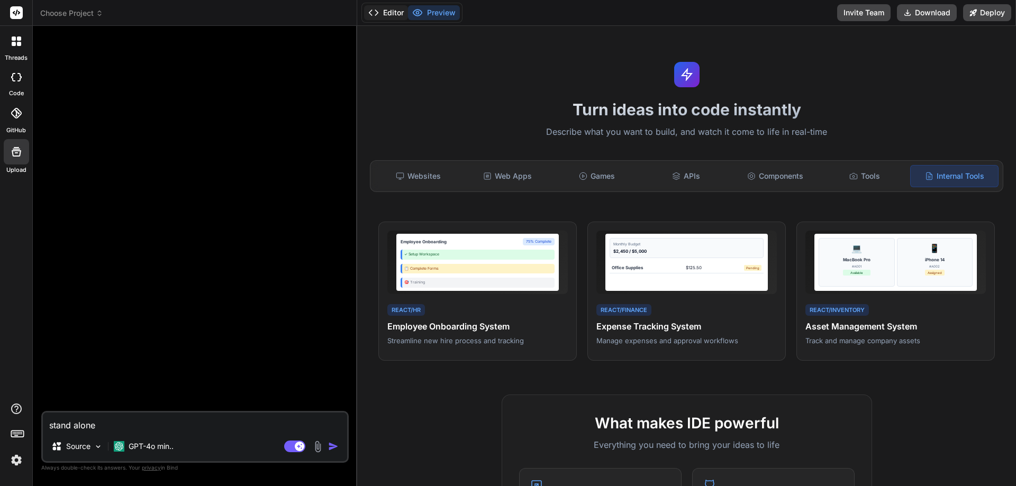
click at [394, 10] on button "Editor" at bounding box center [386, 12] width 44 height 15
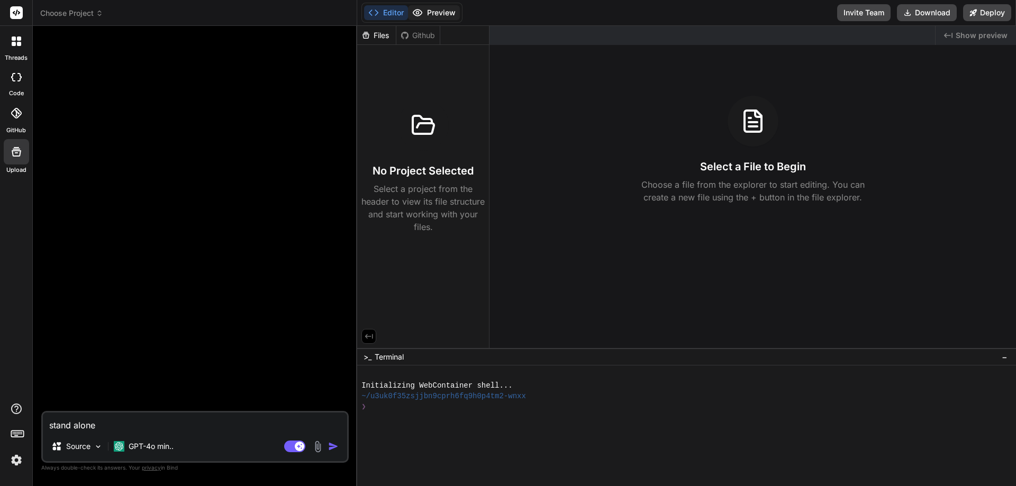
click at [423, 12] on button "Preview" at bounding box center [434, 12] width 52 height 15
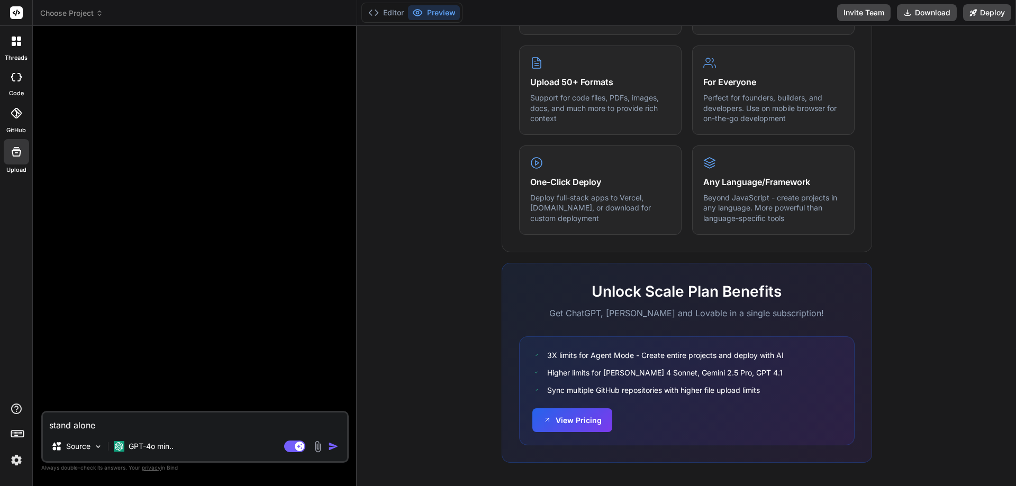
scroll to position [527, 0]
